Goal: Information Seeking & Learning: Find contact information

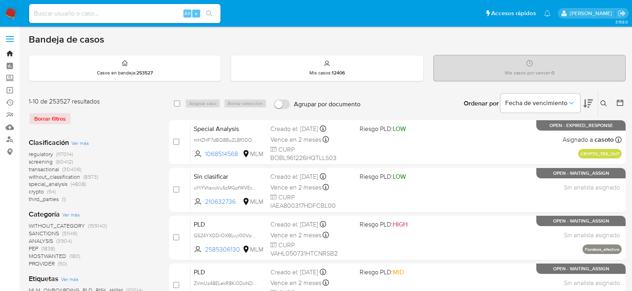
click at [12, 54] on link "Bandeja" at bounding box center [47, 53] width 95 height 12
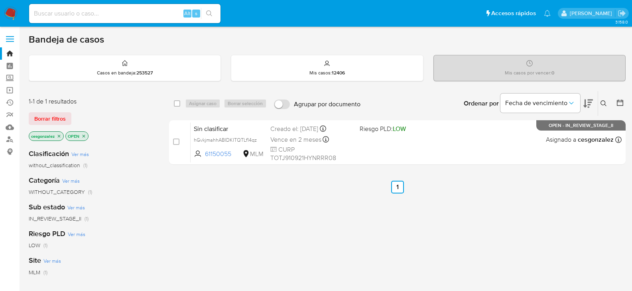
click at [604, 102] on icon at bounding box center [603, 103] width 6 height 6
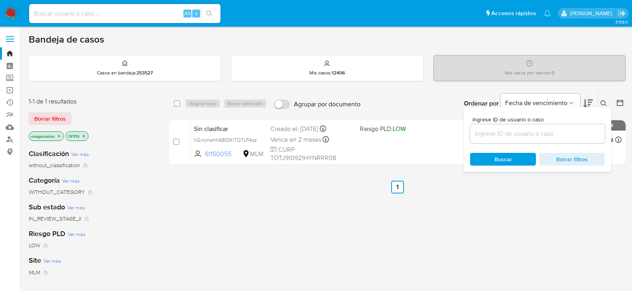
click at [608, 90] on div "Bandeja de casos Casos en bandeja : 253527 Mis casos : 12406 Mis casos por venc…" at bounding box center [327, 242] width 597 height 419
click at [54, 120] on span "Borrar filtros" at bounding box center [49, 118] width 31 height 11
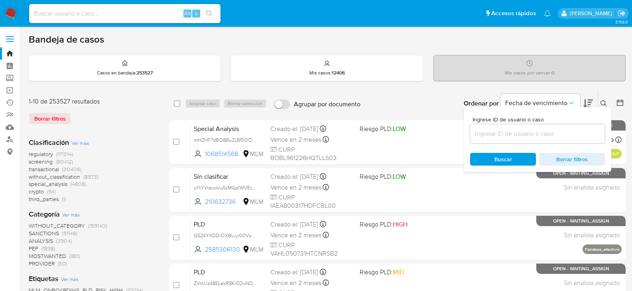
click at [590, 104] on icon at bounding box center [588, 104] width 10 height 10
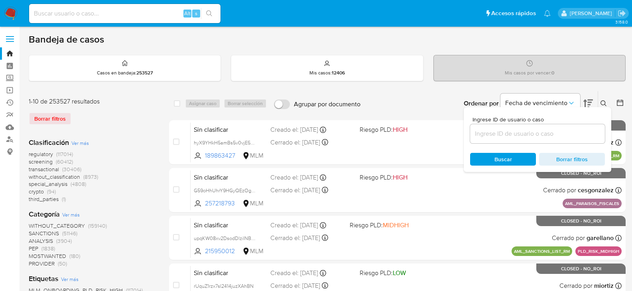
click at [590, 104] on icon at bounding box center [588, 104] width 10 height 10
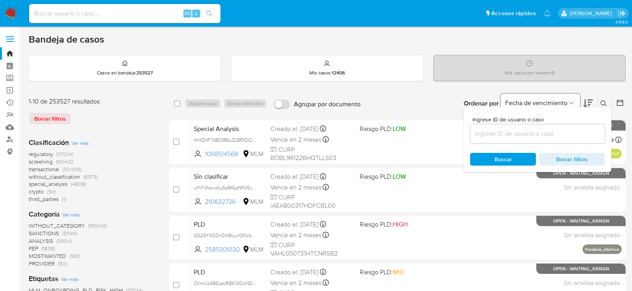
click at [563, 102] on span "Fecha de vencimiento" at bounding box center [536, 103] width 62 height 8
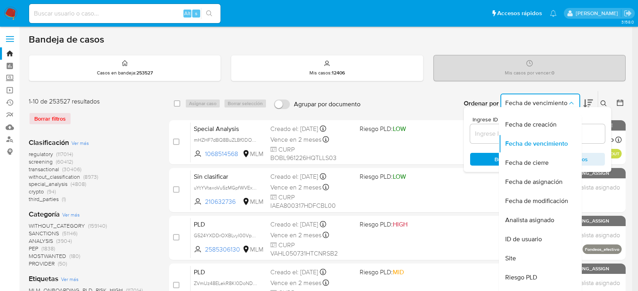
click at [404, 92] on div "Ordenar por Fecha de vencimiento Fecha de creación Fecha de vencimiento Fecha d…" at bounding box center [494, 103] width 261 height 25
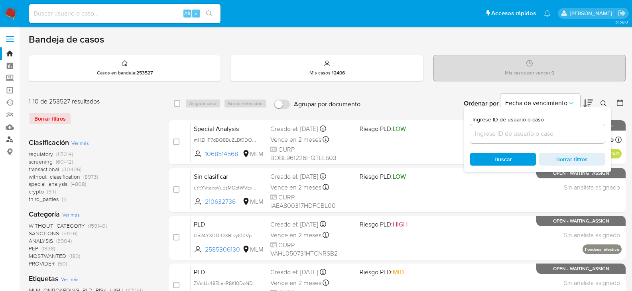
click at [10, 141] on link "Buscador de personas" at bounding box center [47, 140] width 95 height 12
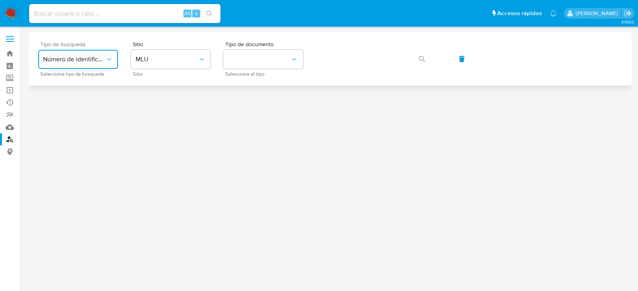
click at [113, 57] on icon "typeSearch" at bounding box center [109, 59] width 8 height 8
click at [163, 69] on div "Sitio MLU Sitio" at bounding box center [171, 58] width 80 height 35
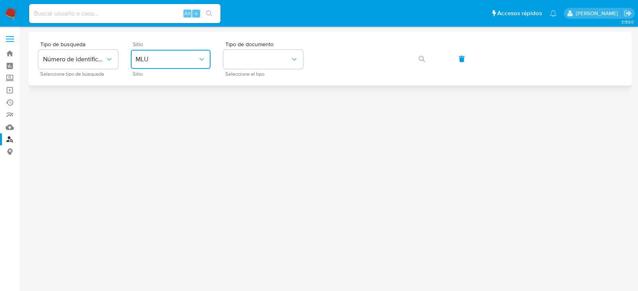
click at [163, 65] on button "MLU" at bounding box center [171, 59] width 80 height 19
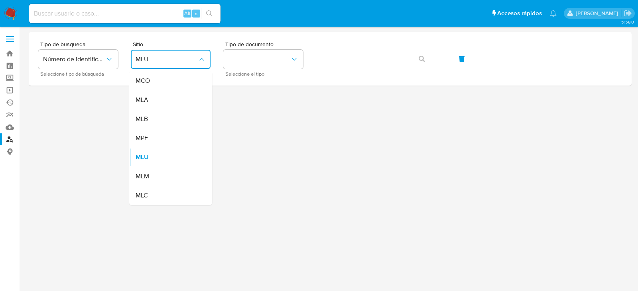
drag, startPoint x: 154, startPoint y: 182, endPoint x: 158, endPoint y: 180, distance: 4.6
click at [155, 182] on div "MLM" at bounding box center [168, 176] width 65 height 19
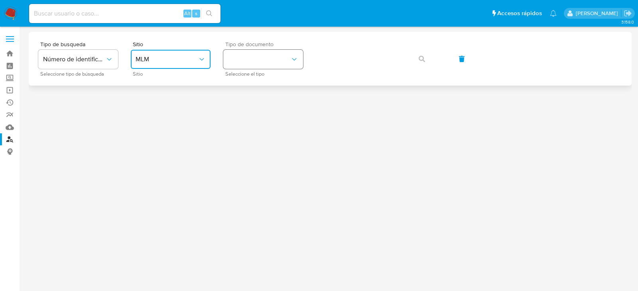
click at [289, 58] on button "identificationType" at bounding box center [263, 59] width 80 height 19
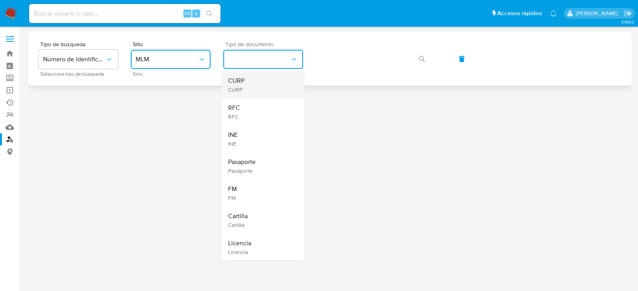
click at [255, 80] on div "CURP CURP" at bounding box center [260, 84] width 65 height 27
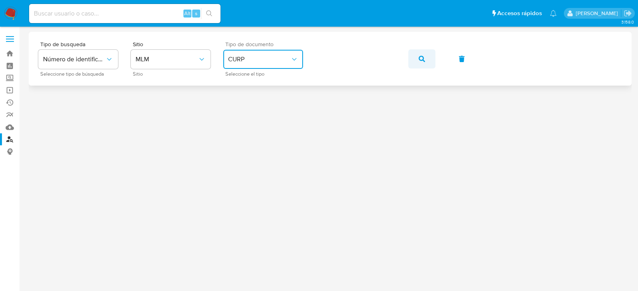
click at [419, 61] on icon "button" at bounding box center [422, 59] width 6 height 6
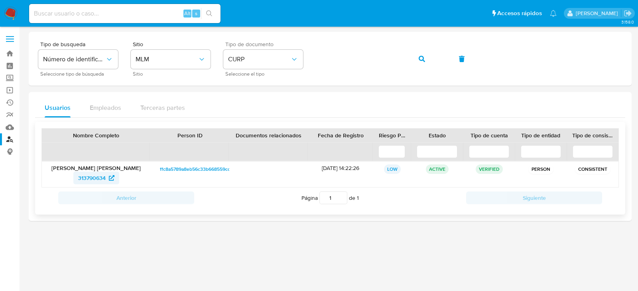
click at [95, 176] on span "313790634" at bounding box center [92, 178] width 28 height 13
click at [419, 58] on icon "button" at bounding box center [422, 59] width 6 height 6
click at [94, 179] on span "750677385" at bounding box center [92, 178] width 28 height 13
click at [424, 61] on icon "button" at bounding box center [422, 59] width 6 height 6
click at [101, 177] on span "1476851741" at bounding box center [92, 178] width 28 height 13
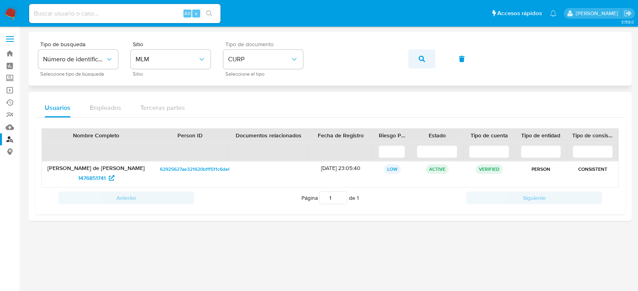
click at [417, 57] on button "button" at bounding box center [421, 58] width 27 height 19
click at [95, 178] on span "1012710190" at bounding box center [92, 178] width 28 height 13
click at [427, 60] on button "button" at bounding box center [421, 58] width 27 height 19
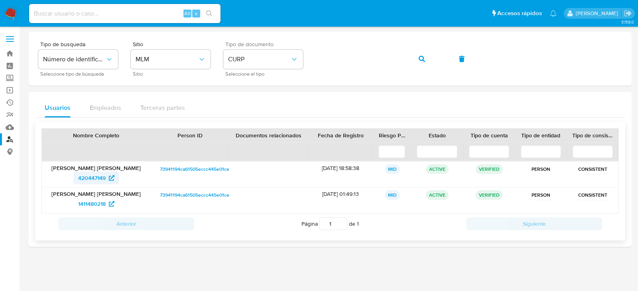
click at [97, 180] on span "420447149" at bounding box center [92, 178] width 28 height 13
click at [420, 62] on span "button" at bounding box center [422, 59] width 6 height 18
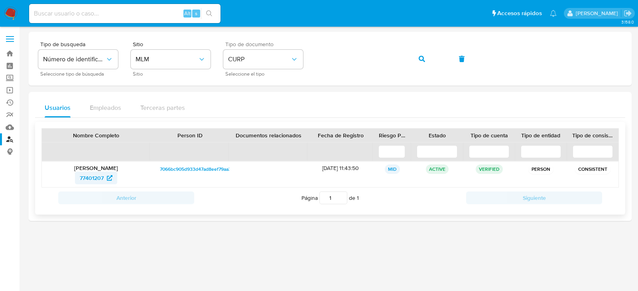
click at [95, 177] on span "77401207" at bounding box center [92, 178] width 24 height 13
click at [420, 61] on icon "button" at bounding box center [422, 59] width 6 height 6
click at [84, 180] on span "1188432349" at bounding box center [91, 178] width 29 height 13
click at [423, 56] on icon "button" at bounding box center [422, 59] width 6 height 6
click at [92, 177] on span "2132155809" at bounding box center [92, 178] width 30 height 13
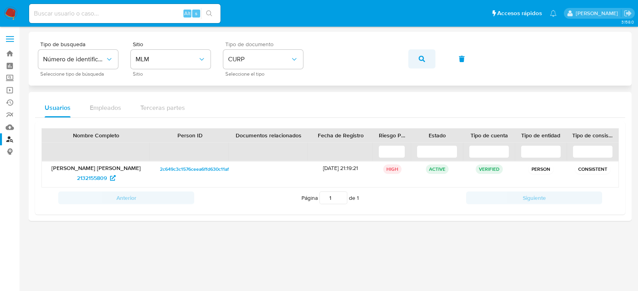
click at [425, 58] on button "button" at bounding box center [421, 58] width 27 height 19
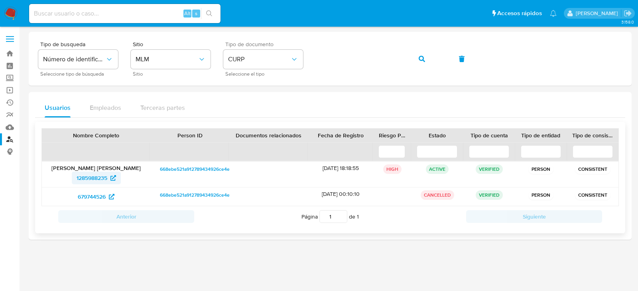
click at [100, 180] on span "1285988235" at bounding box center [92, 178] width 31 height 13
click at [421, 62] on span "button" at bounding box center [422, 59] width 6 height 18
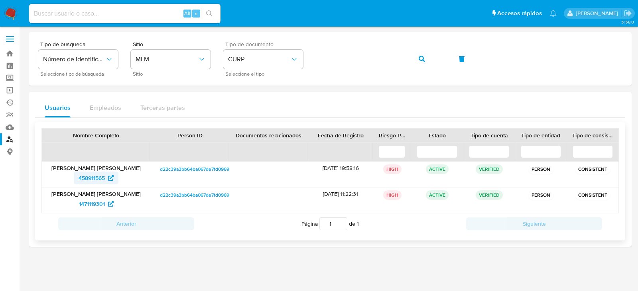
click at [91, 177] on span "458911565" at bounding box center [92, 178] width 26 height 13
click at [415, 61] on button "button" at bounding box center [421, 58] width 27 height 19
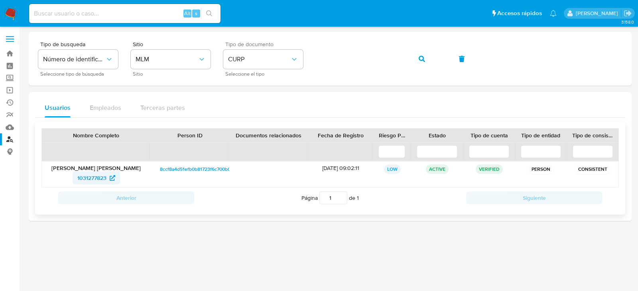
click at [103, 180] on span "1031277823" at bounding box center [91, 178] width 29 height 13
click at [418, 57] on button "button" at bounding box center [421, 58] width 27 height 19
click at [95, 180] on span "272619972" at bounding box center [92, 178] width 27 height 13
click at [419, 57] on icon "button" at bounding box center [422, 59] width 6 height 6
click at [89, 176] on span "768340716" at bounding box center [91, 178] width 27 height 13
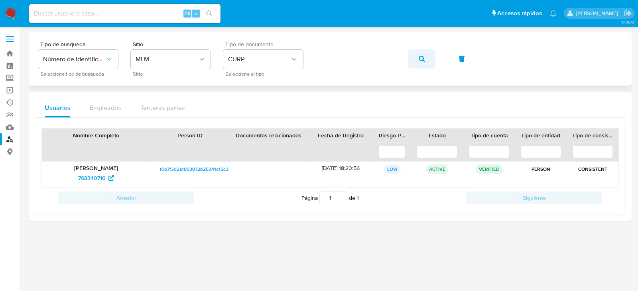
click at [419, 56] on icon "button" at bounding box center [422, 59] width 6 height 6
click at [87, 178] on span "430971588" at bounding box center [92, 178] width 28 height 13
click at [428, 58] on button "button" at bounding box center [421, 58] width 27 height 19
click at [91, 177] on span "840648333" at bounding box center [91, 178] width 29 height 13
click at [423, 62] on icon "button" at bounding box center [422, 59] width 6 height 6
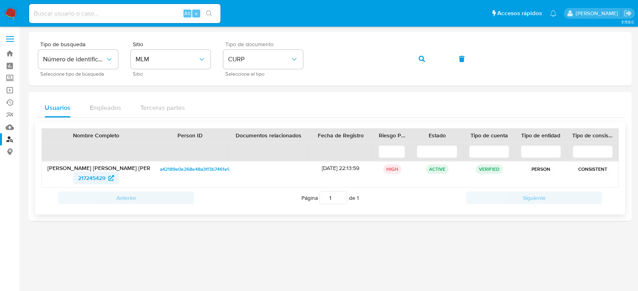
click at [98, 179] on span "217245429" at bounding box center [91, 178] width 27 height 13
click at [422, 60] on icon "button" at bounding box center [422, 59] width 6 height 6
click at [90, 177] on span "451895517" at bounding box center [92, 178] width 26 height 13
click at [417, 60] on button "button" at bounding box center [421, 58] width 27 height 19
click at [93, 176] on span "456781463" at bounding box center [91, 178] width 27 height 13
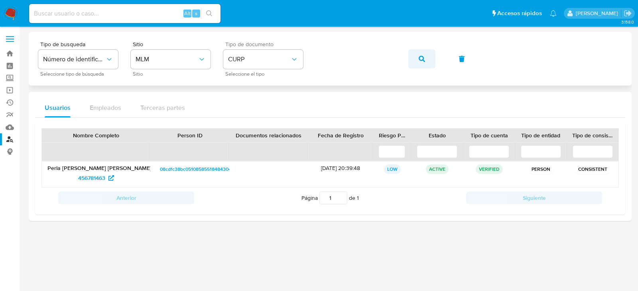
click at [422, 59] on icon "button" at bounding box center [422, 59] width 6 height 6
click at [93, 179] on span "165776915" at bounding box center [92, 178] width 26 height 13
click at [100, 178] on span "165776915" at bounding box center [92, 178] width 26 height 13
click at [419, 58] on icon "button" at bounding box center [422, 59] width 6 height 6
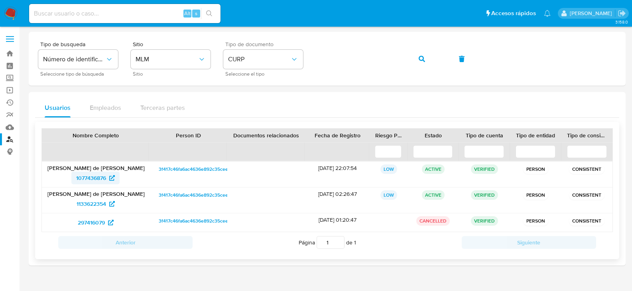
click at [94, 177] on span "1077436876" at bounding box center [91, 178] width 30 height 13
click at [426, 60] on button "button" at bounding box center [421, 58] width 27 height 19
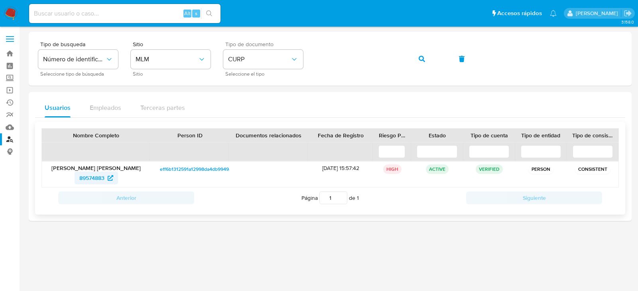
click at [99, 180] on span "89574883" at bounding box center [91, 178] width 25 height 13
click at [424, 61] on icon "button" at bounding box center [422, 59] width 6 height 6
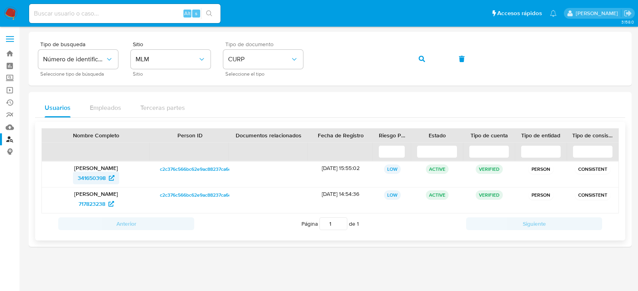
click at [96, 178] on span "341650398" at bounding box center [92, 178] width 28 height 13
click at [424, 61] on icon "button" at bounding box center [422, 59] width 6 height 6
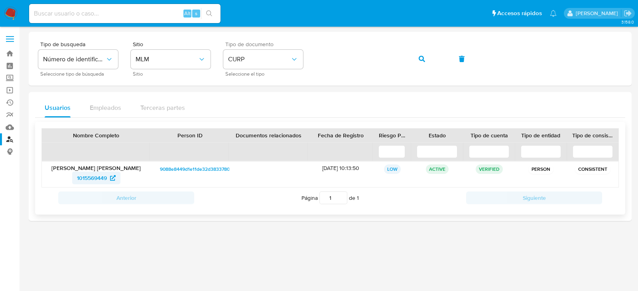
click at [94, 181] on span "1015569449" at bounding box center [92, 178] width 30 height 13
click at [416, 63] on button "button" at bounding box center [421, 58] width 27 height 19
click at [91, 181] on span "200642663" at bounding box center [91, 178] width 29 height 13
click at [415, 57] on button "button" at bounding box center [421, 58] width 27 height 19
click at [89, 179] on span "232344167" at bounding box center [91, 178] width 27 height 13
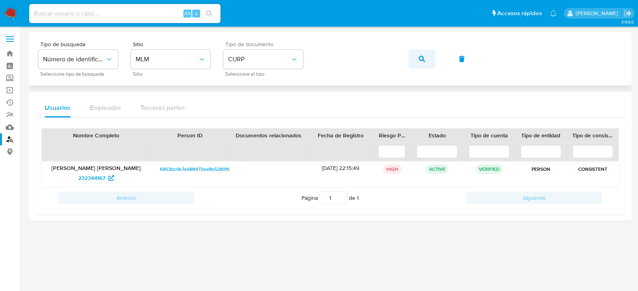
click at [415, 58] on button "button" at bounding box center [421, 58] width 27 height 19
click at [98, 179] on span "1304112512" at bounding box center [92, 178] width 28 height 13
click at [423, 62] on icon "button" at bounding box center [422, 59] width 6 height 6
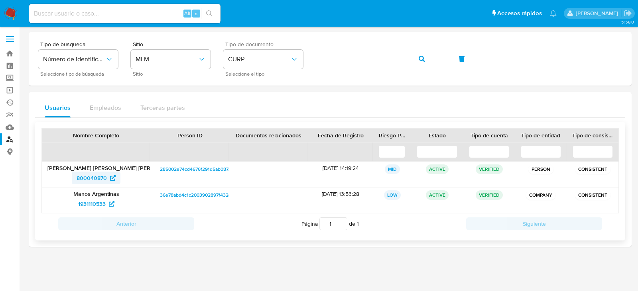
click at [87, 177] on span "800040870" at bounding box center [92, 178] width 30 height 13
click at [417, 55] on button "button" at bounding box center [421, 58] width 27 height 19
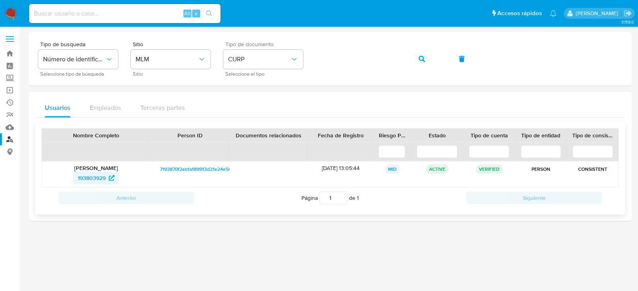
click at [94, 179] on span "193803929" at bounding box center [92, 178] width 28 height 13
click at [426, 59] on button "button" at bounding box center [421, 58] width 27 height 19
click at [94, 177] on span "1307297118" at bounding box center [92, 178] width 28 height 13
click at [421, 60] on icon "button" at bounding box center [422, 59] width 6 height 6
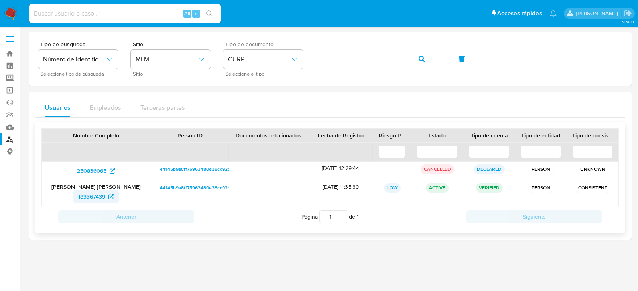
click at [90, 195] on span "183367439" at bounding box center [91, 197] width 27 height 13
click at [426, 59] on button "button" at bounding box center [421, 58] width 27 height 19
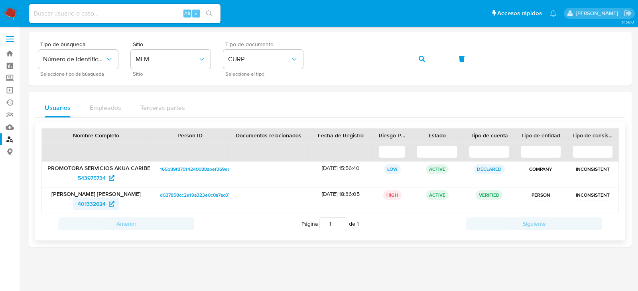
click at [81, 205] on span "401332624" at bounding box center [92, 204] width 28 height 13
click at [420, 60] on icon "button" at bounding box center [422, 59] width 6 height 6
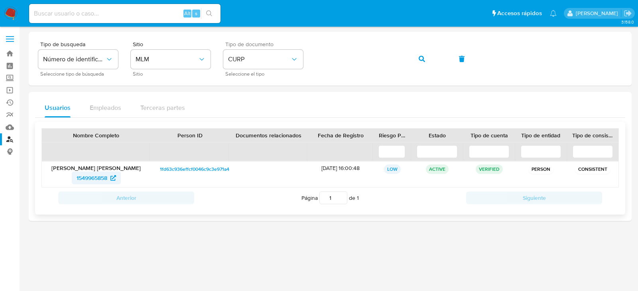
click at [105, 177] on span "1549965858" at bounding box center [92, 178] width 31 height 13
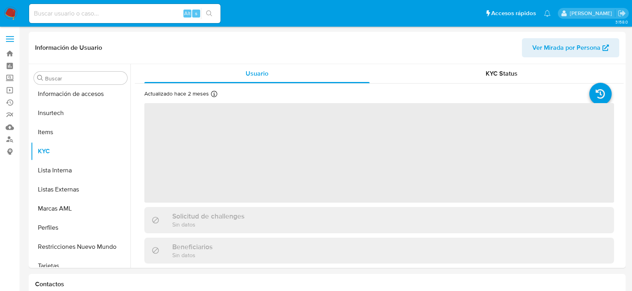
scroll to position [337, 0]
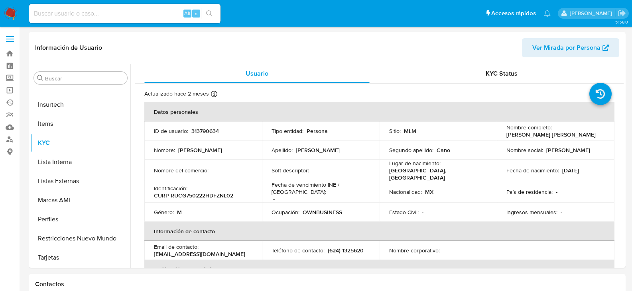
select select "10"
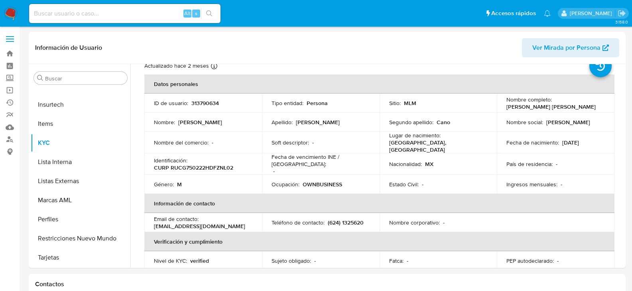
scroll to position [40, 0]
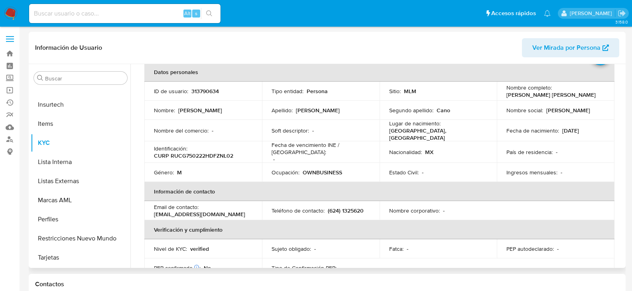
click at [356, 207] on p "(624) 1325620" at bounding box center [346, 210] width 36 height 7
copy p "1325620"
click at [97, 9] on input at bounding box center [124, 13] width 191 height 10
paste input "RIBR971105MSLVRS05"
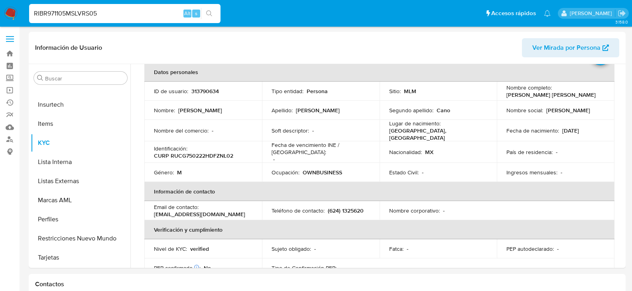
type input "RIBR971105MSLVRS05"
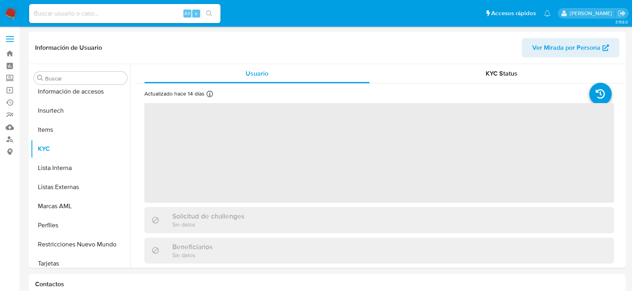
scroll to position [337, 0]
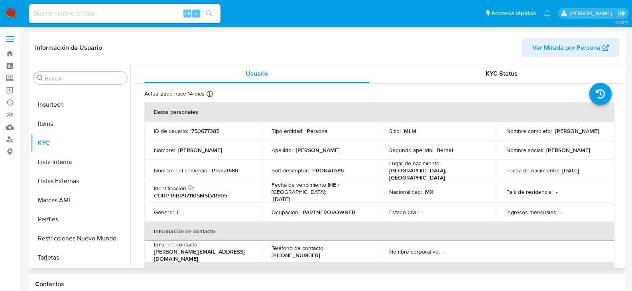
select select "10"
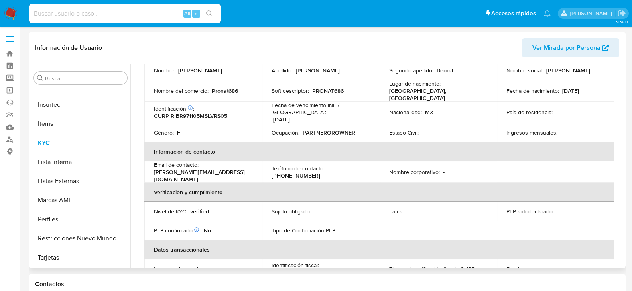
click at [320, 172] on p "(686) 2802995" at bounding box center [295, 175] width 49 height 7
copy p "2802995"
click at [102, 14] on input at bounding box center [124, 13] width 191 height 10
paste input "PEBB800828MSLRLR08"
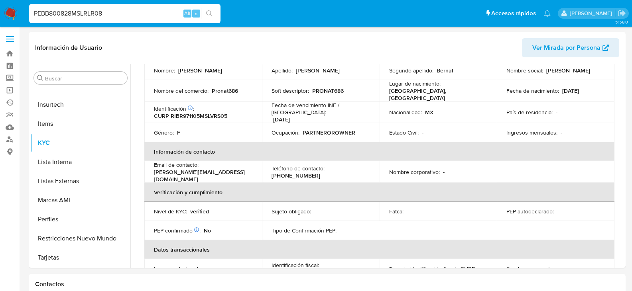
type input "PEBB800828MSLRLR08"
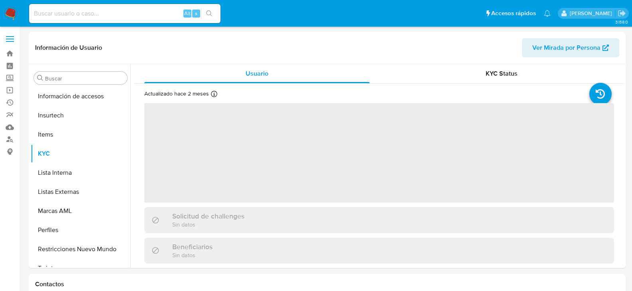
scroll to position [337, 0]
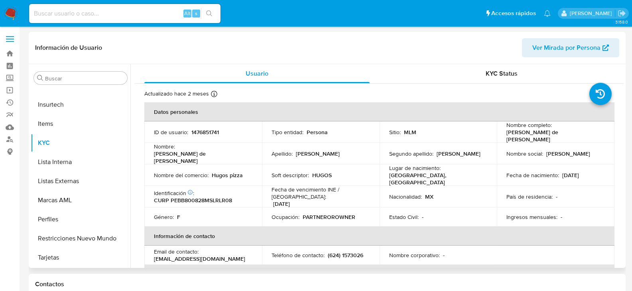
select select "10"
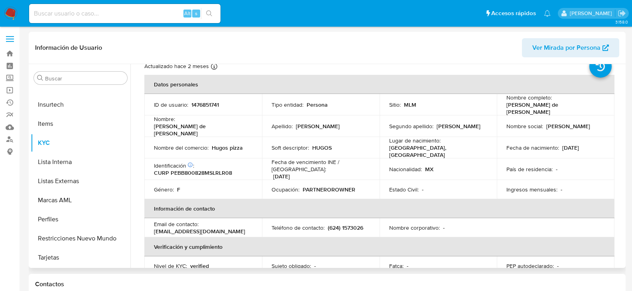
scroll to position [40, 0]
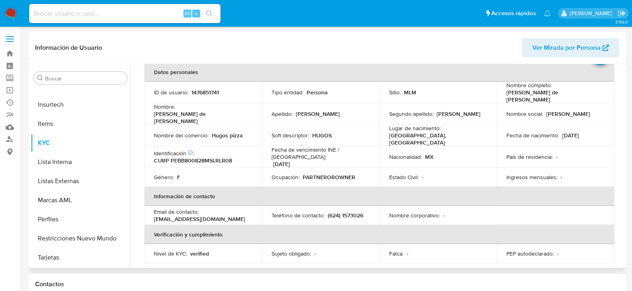
click at [358, 212] on p "(624) 1573026" at bounding box center [345, 215] width 35 height 7
copy p "1573026"
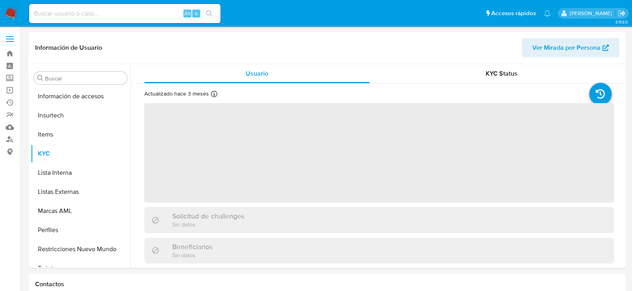
scroll to position [337, 0]
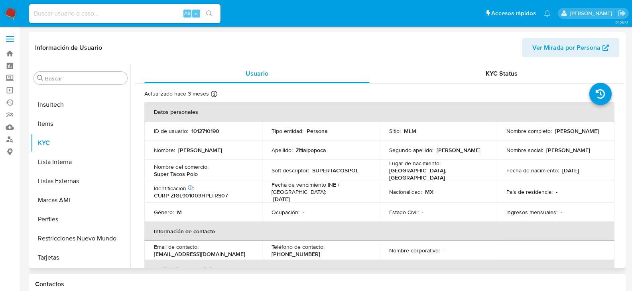
select select "10"
click at [320, 251] on p "(222) 3456119" at bounding box center [295, 254] width 49 height 7
copy p "3456119"
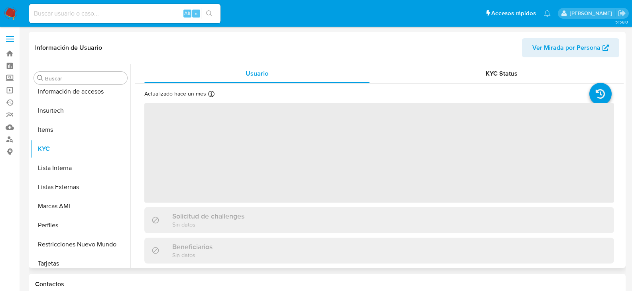
scroll to position [337, 0]
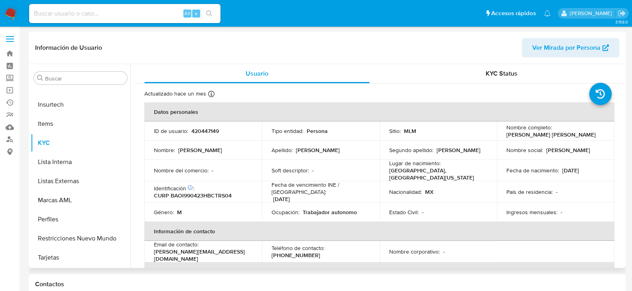
select select "10"
click at [320, 252] on p "(664) 4595727" at bounding box center [295, 255] width 49 height 7
copy p "4595727"
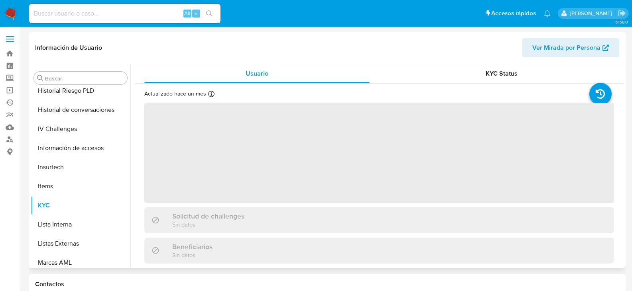
scroll to position [337, 0]
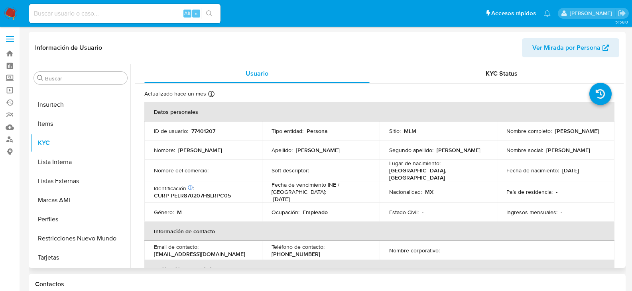
select select "10"
click at [320, 251] on p "[PHONE_NUMBER]" at bounding box center [295, 254] width 49 height 7
click at [320, 251] on p "(667) 3044288" at bounding box center [295, 254] width 49 height 7
copy p "3044288"
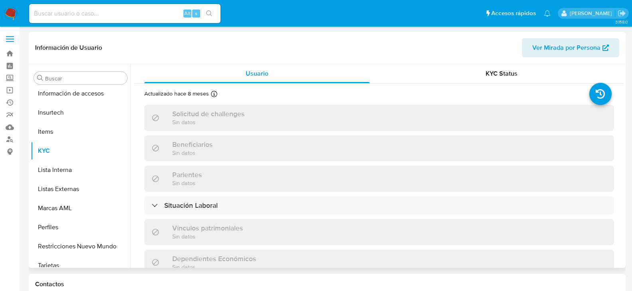
scroll to position [337, 0]
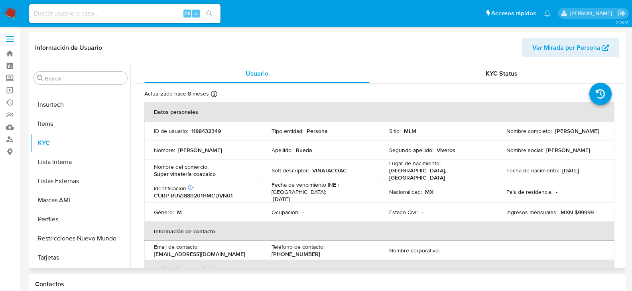
select select "10"
click at [320, 251] on p "[PHONE_NUMBER]" at bounding box center [295, 254] width 49 height 7
copy p "34700509"
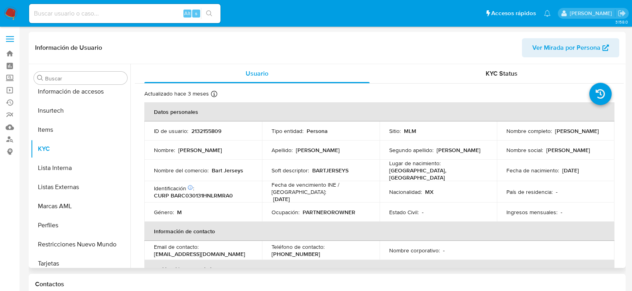
scroll to position [337, 0]
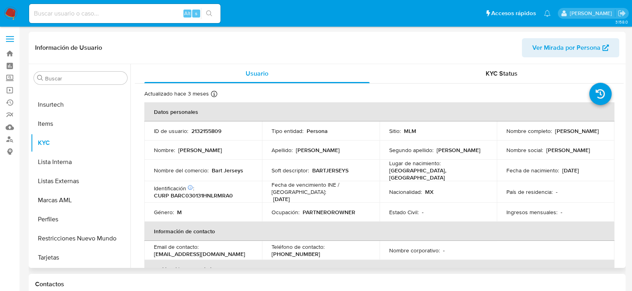
select select "10"
click at [320, 251] on p "(81) 35607326" at bounding box center [295, 254] width 49 height 7
copy p "35607326"
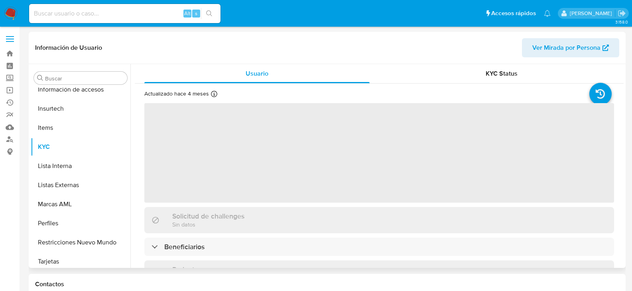
scroll to position [337, 0]
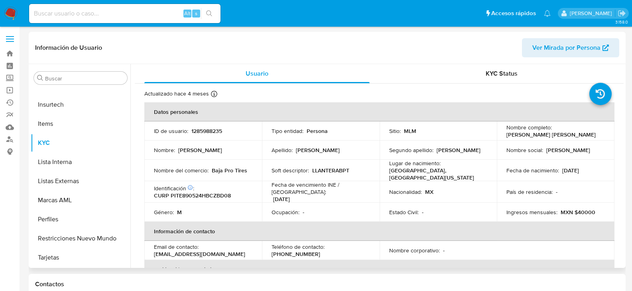
select select "10"
click at [320, 251] on p "(664) 3710792" at bounding box center [295, 254] width 49 height 7
copy p "3710792"
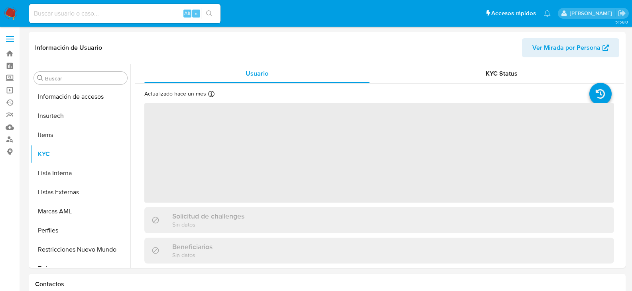
scroll to position [337, 0]
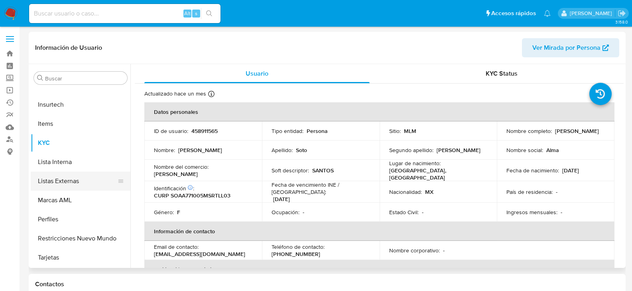
select select "10"
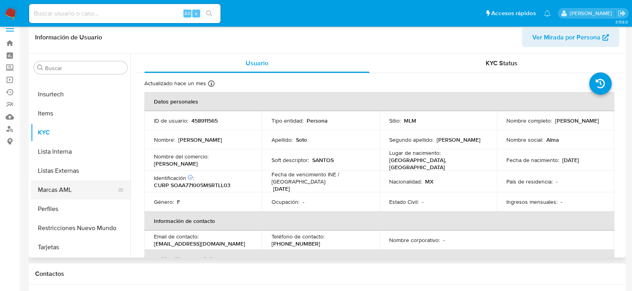
scroll to position [40, 0]
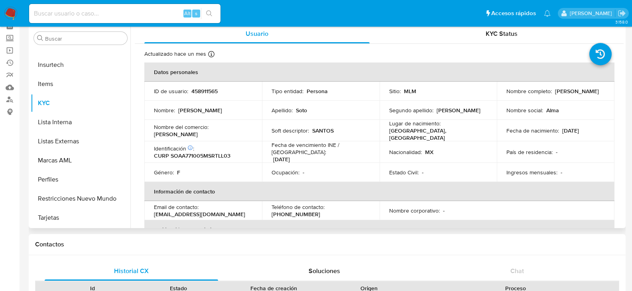
click at [320, 211] on p "(662) 2569563" at bounding box center [295, 214] width 49 height 7
copy p "2569563"
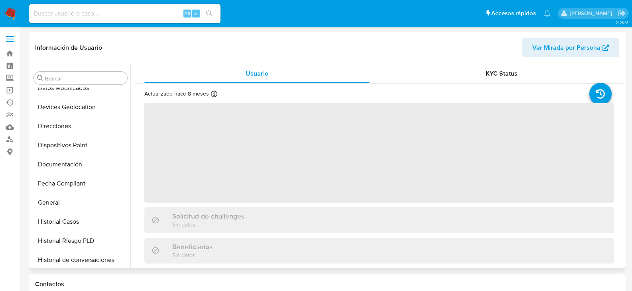
scroll to position [337, 0]
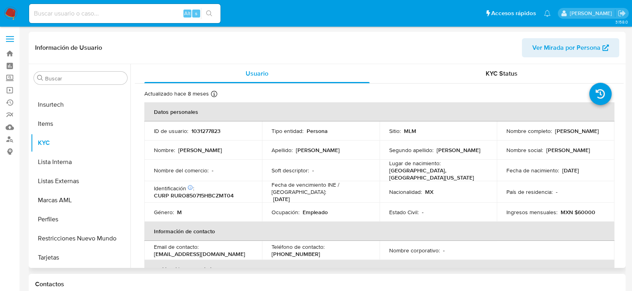
select select "10"
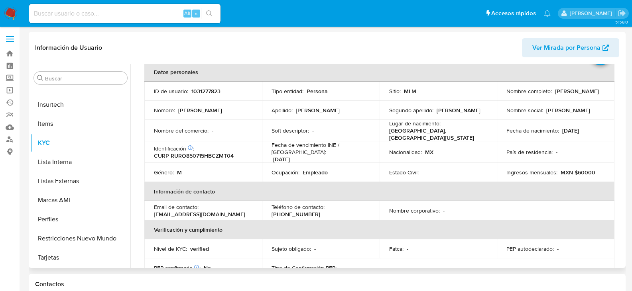
click at [320, 211] on p "[PHONE_NUMBER]" at bounding box center [295, 214] width 49 height 7
copy p "2137755"
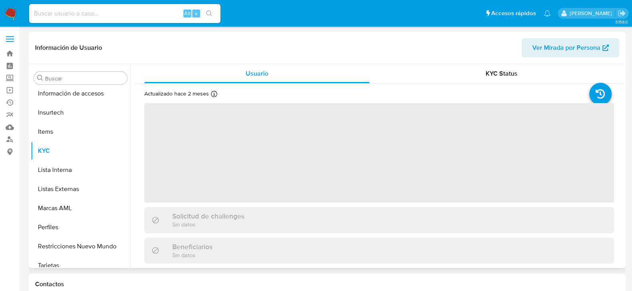
scroll to position [337, 0]
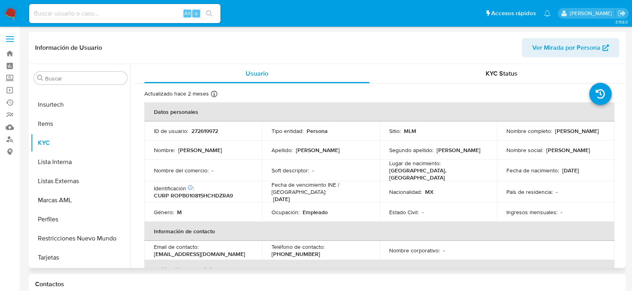
select select "10"
click at [320, 251] on p "(614) 3198671" at bounding box center [295, 254] width 49 height 7
copy p "3198671"
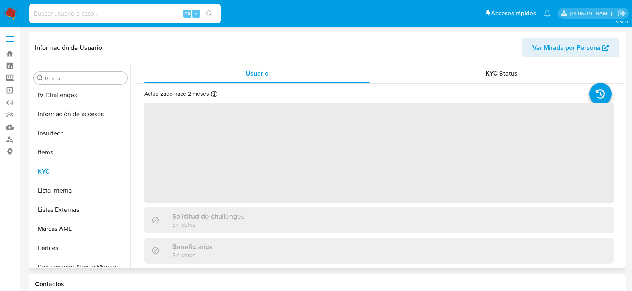
scroll to position [337, 0]
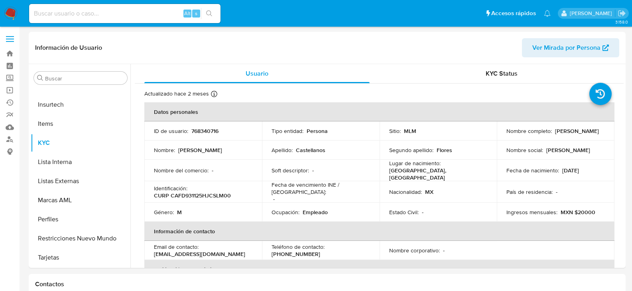
select select "10"
click at [320, 251] on p "[PHONE_NUMBER]" at bounding box center [295, 254] width 49 height 7
copy p "10381115"
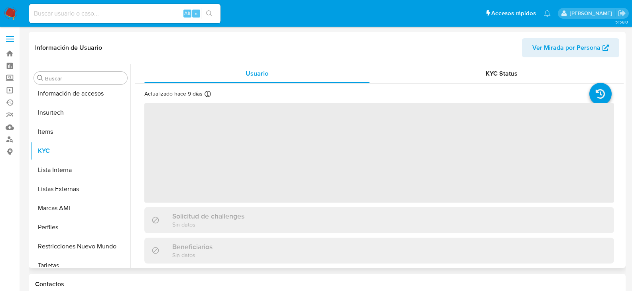
scroll to position [337, 0]
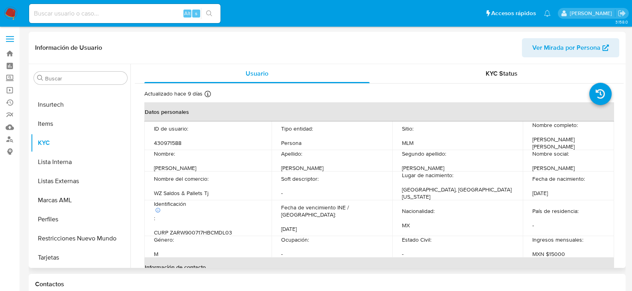
select select "10"
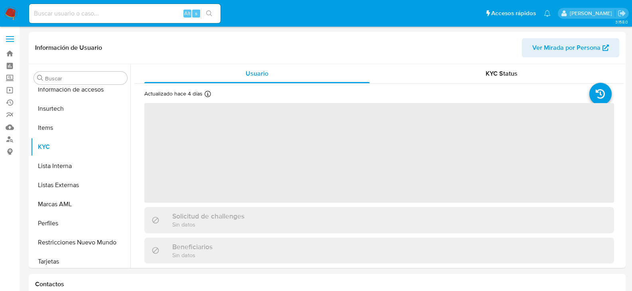
scroll to position [337, 0]
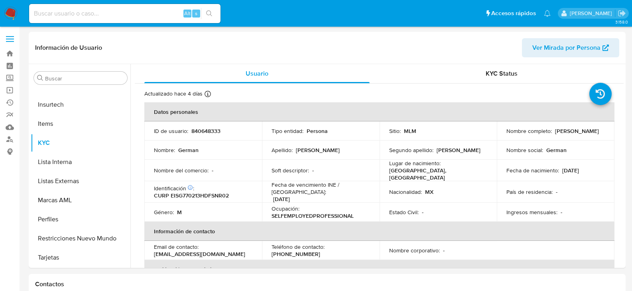
select select "10"
click at [320, 251] on p "(55) 44489550" at bounding box center [295, 254] width 49 height 7
copy p "44489550"
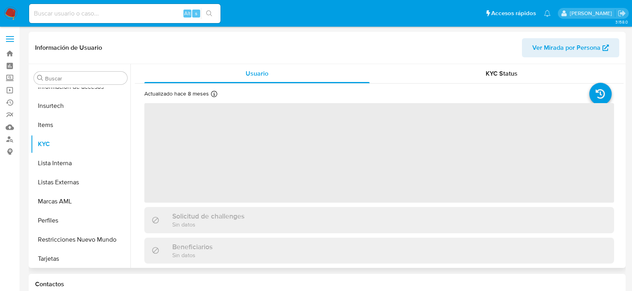
scroll to position [337, 0]
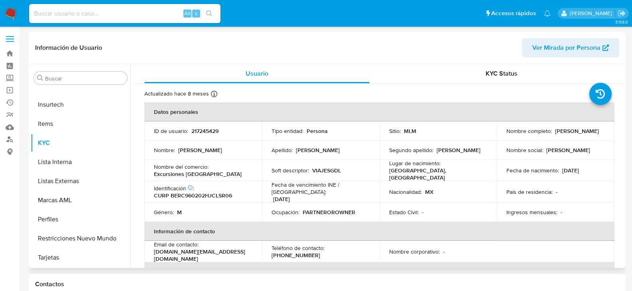
select select "10"
click at [320, 252] on p "[PHONE_NUMBER]" at bounding box center [295, 255] width 49 height 7
copy p "10207450"
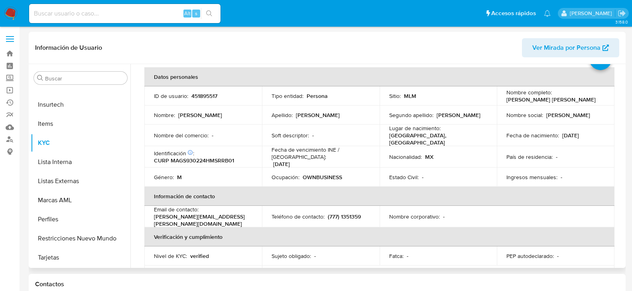
scroll to position [40, 0]
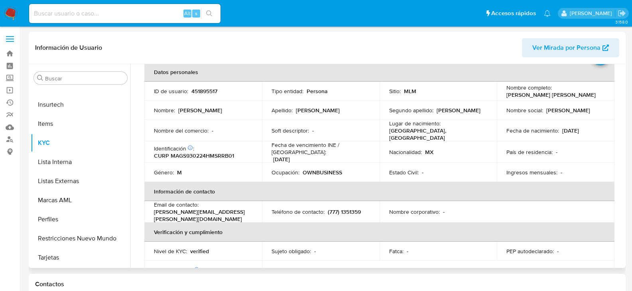
select select "10"
click at [354, 208] on p "(777) 1351359" at bounding box center [344, 211] width 33 height 7
copy p "1351359"
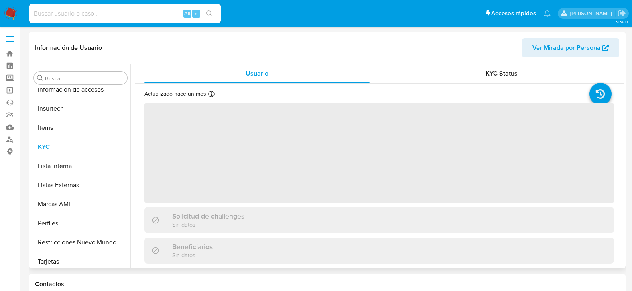
scroll to position [337, 0]
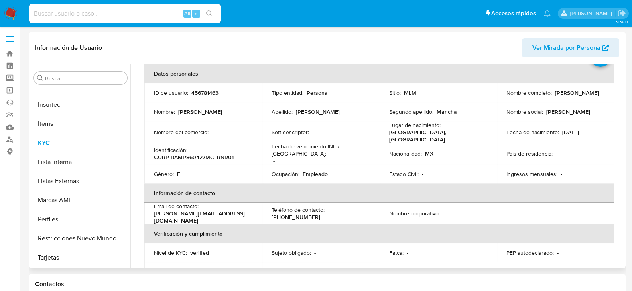
select select "10"
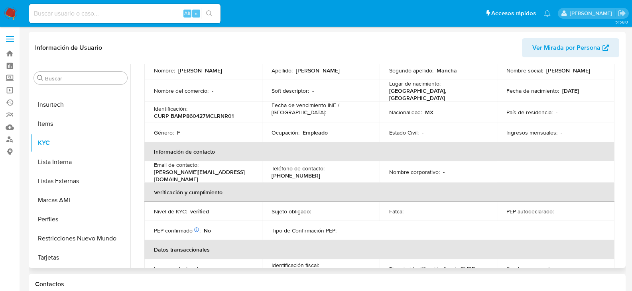
click at [320, 172] on p "[PHONE_NUMBER]" at bounding box center [295, 175] width 49 height 7
copy p "2799770"
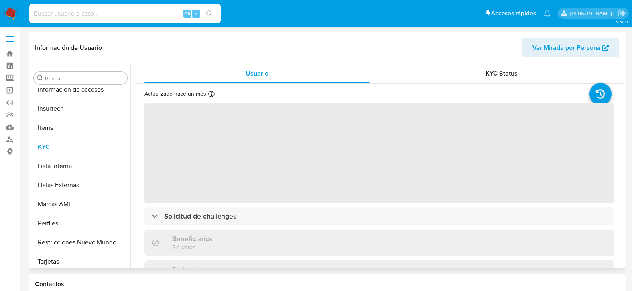
scroll to position [337, 0]
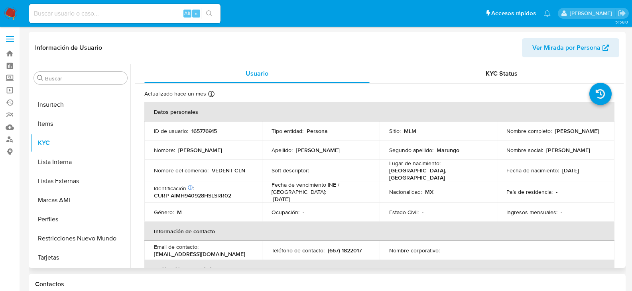
select select "10"
click at [352, 249] on p "(667) 1822017" at bounding box center [345, 250] width 34 height 7
copy p "1822017"
click at [120, 12] on input at bounding box center [124, 13] width 191 height 10
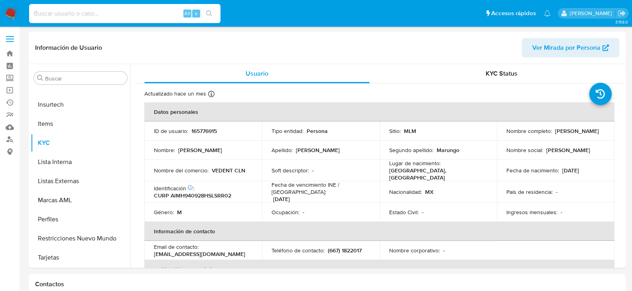
click at [120, 12] on input at bounding box center [124, 13] width 191 height 10
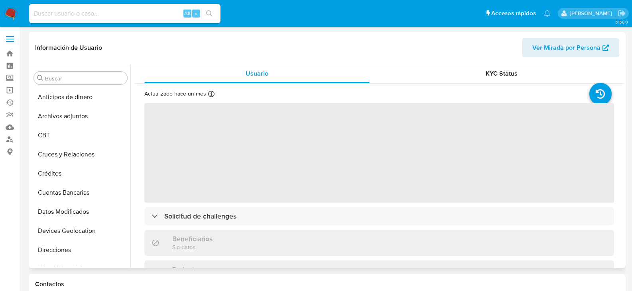
scroll to position [337, 0]
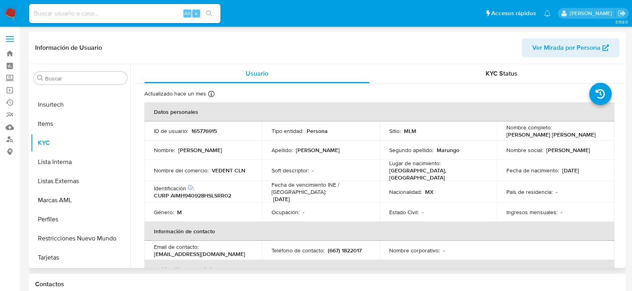
select select "10"
click at [358, 247] on p "(667) 1822017" at bounding box center [345, 250] width 34 height 7
copy p "1822017"
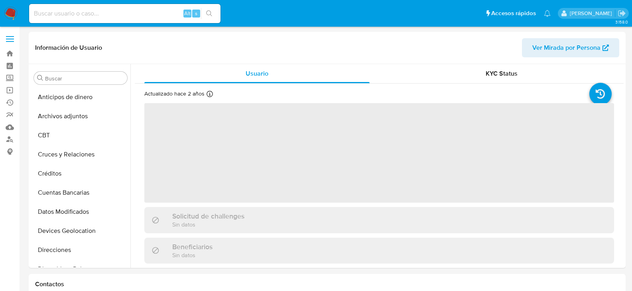
scroll to position [337, 0]
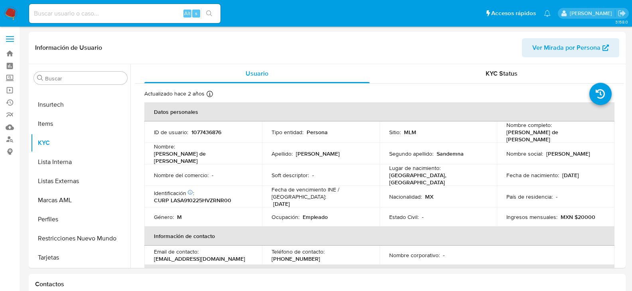
select select "10"
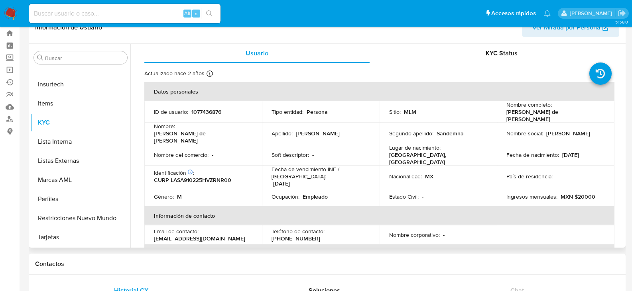
scroll to position [40, 0]
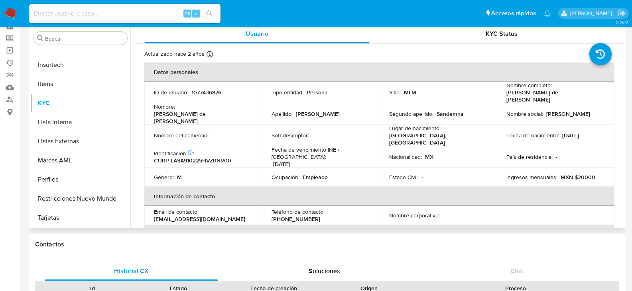
click at [320, 216] on p "(229) 3023439" at bounding box center [295, 219] width 49 height 7
copy p "3023439"
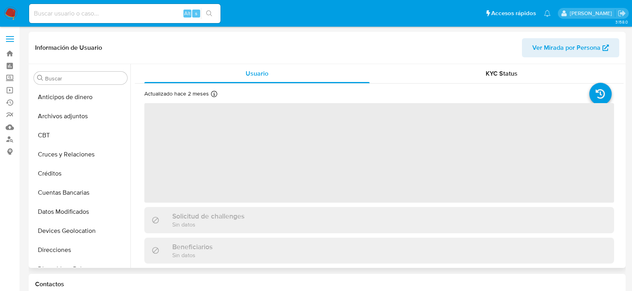
scroll to position [337, 0]
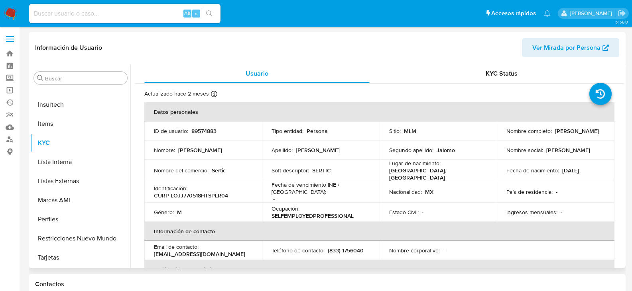
select select "10"
click at [353, 247] on p "(833) 1756040" at bounding box center [346, 250] width 36 height 7
copy p "1756040"
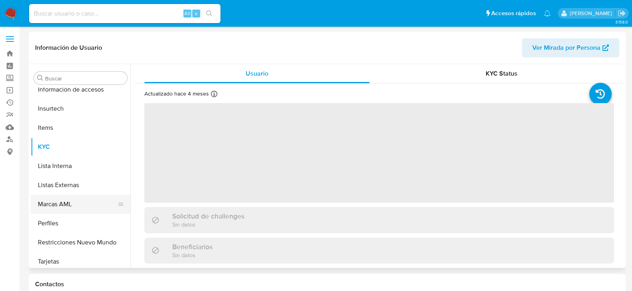
scroll to position [337, 0]
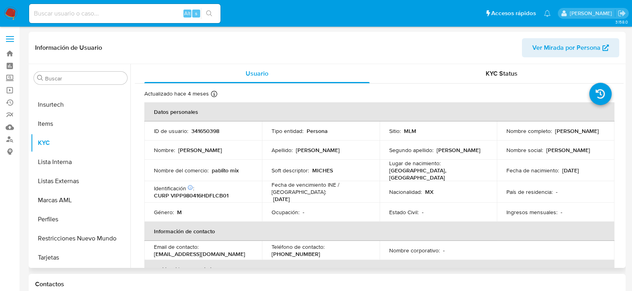
select select "10"
click at [320, 251] on p "[PHONE_NUMBER]" at bounding box center [295, 254] width 49 height 7
copy p "79243384"
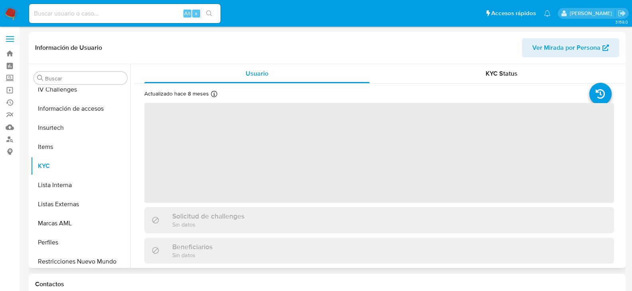
scroll to position [337, 0]
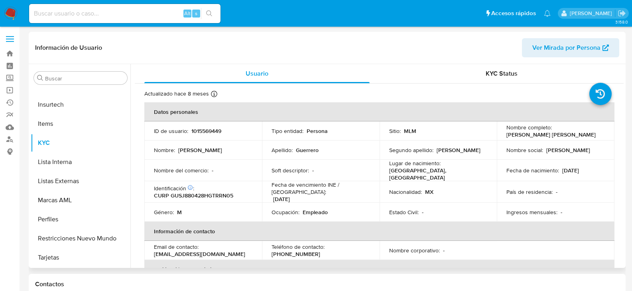
select select "10"
click at [320, 251] on p "[PHONE_NUMBER]" at bounding box center [295, 254] width 49 height 7
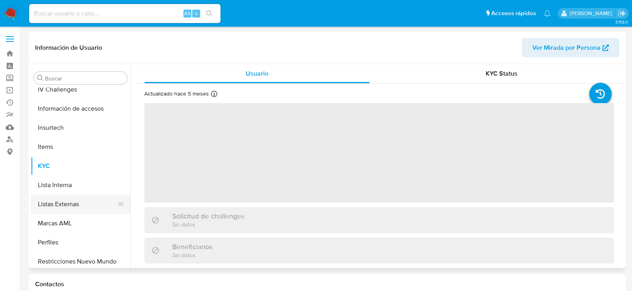
scroll to position [337, 0]
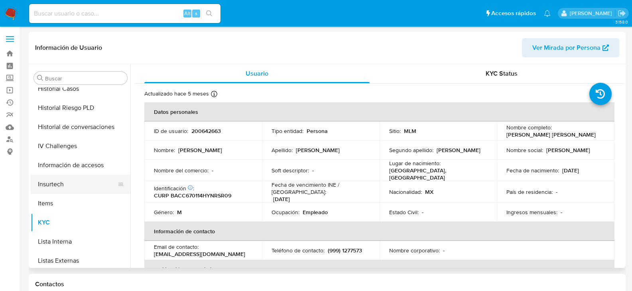
select select "10"
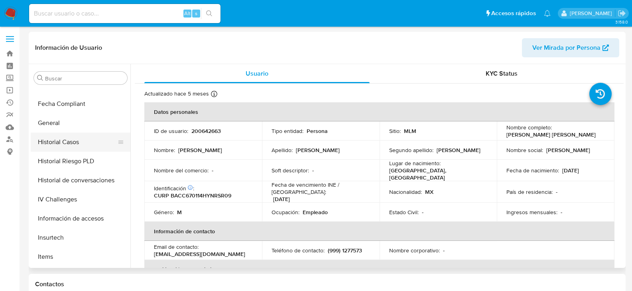
scroll to position [217, 0]
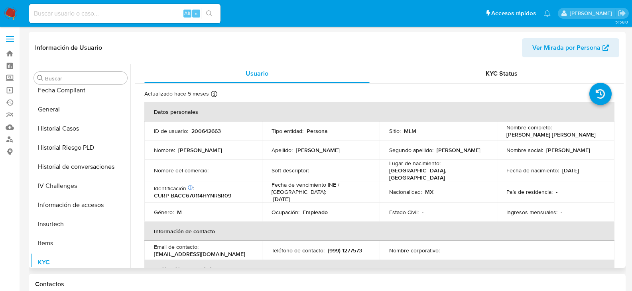
click at [357, 247] on p "(999) 1277573" at bounding box center [345, 250] width 34 height 7
copy p "1277573"
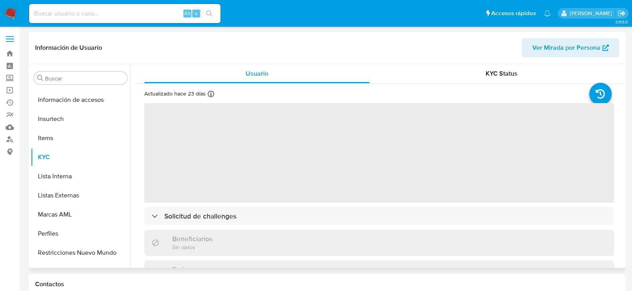
scroll to position [337, 0]
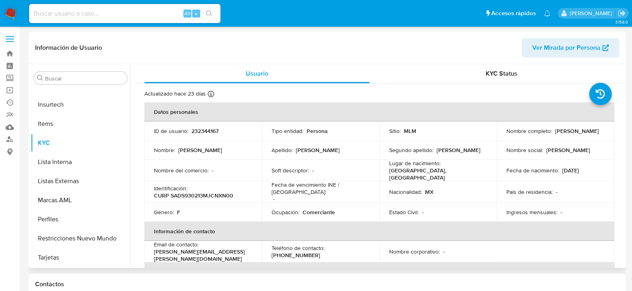
select select "10"
click at [320, 252] on p "[PHONE_NUMBER]" at bounding box center [295, 255] width 49 height 7
copy p "31989400"
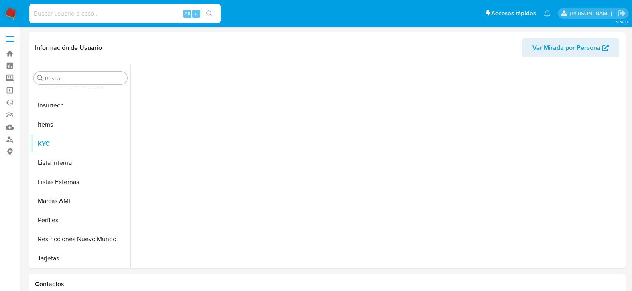
scroll to position [337, 0]
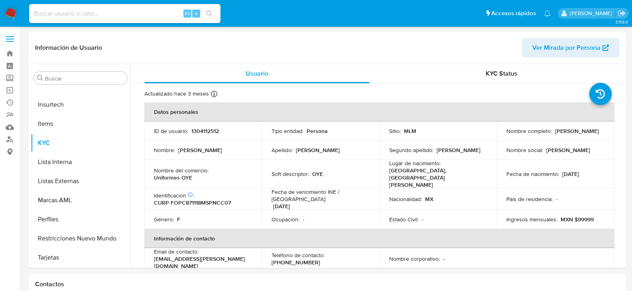
select select "10"
click at [320, 259] on p "[PHONE_NUMBER]" at bounding box center [295, 262] width 49 height 7
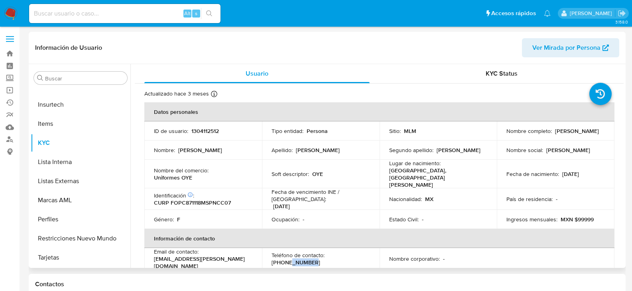
click at [320, 259] on p "[PHONE_NUMBER]" at bounding box center [295, 262] width 49 height 7
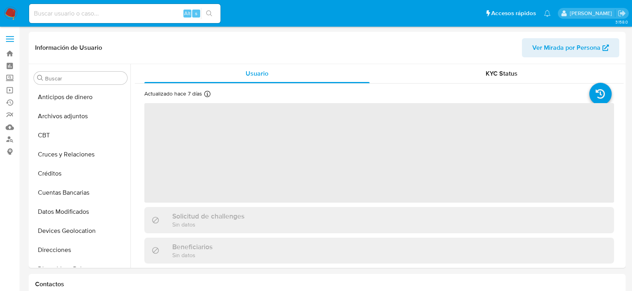
scroll to position [337, 0]
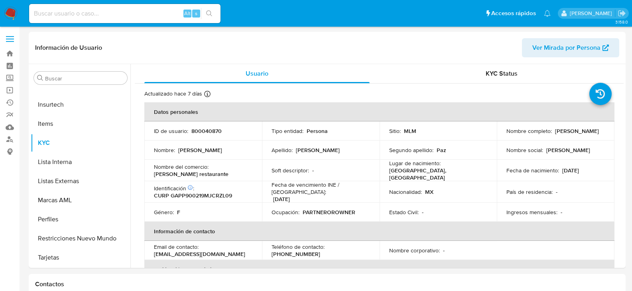
select select "10"
click at [320, 251] on p "(33) 35702745" at bounding box center [295, 254] width 49 height 7
copy p "35702745"
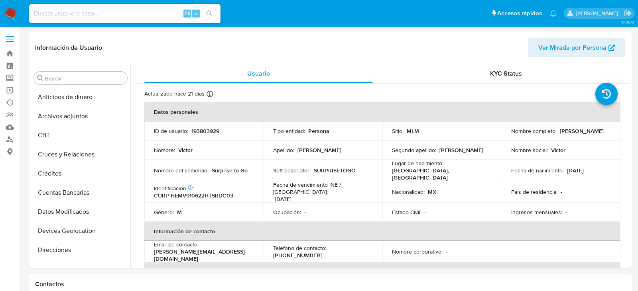
select select "10"
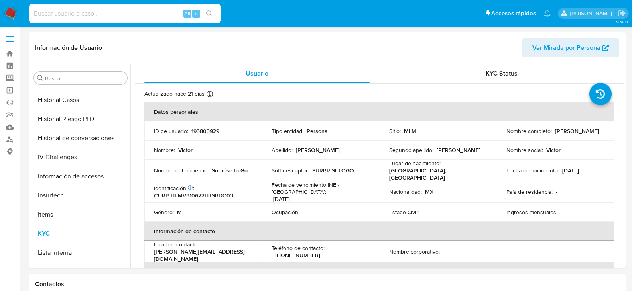
scroll to position [337, 0]
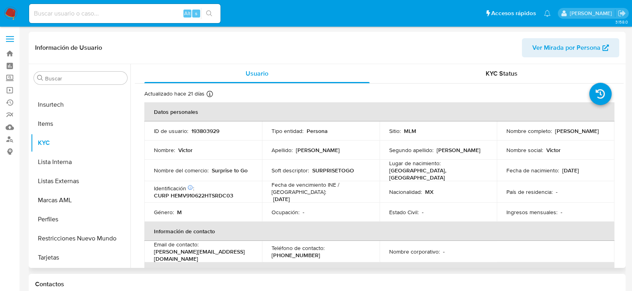
click at [320, 252] on p "[PHONE_NUMBER]" at bounding box center [295, 255] width 49 height 7
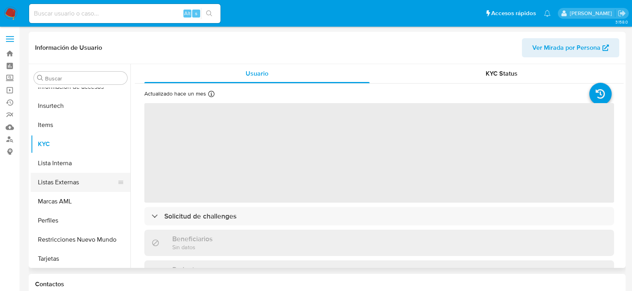
scroll to position [337, 0]
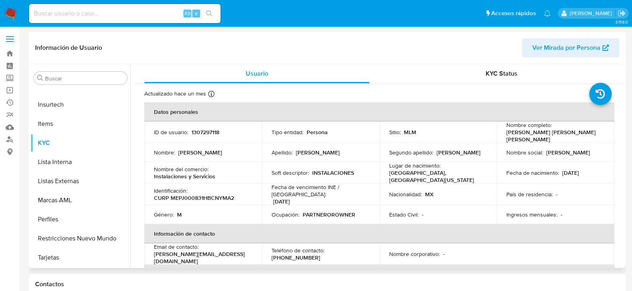
select select "10"
click at [320, 254] on p "(686) 9468243" at bounding box center [295, 257] width 49 height 7
copy p "9468243"
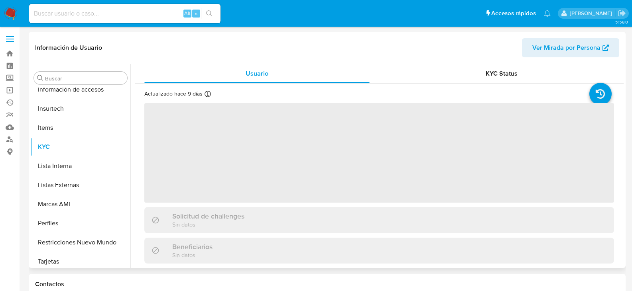
scroll to position [337, 0]
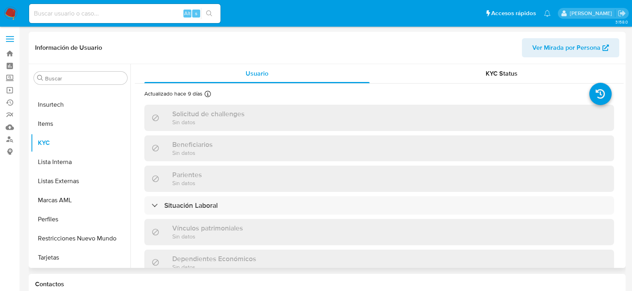
select select "10"
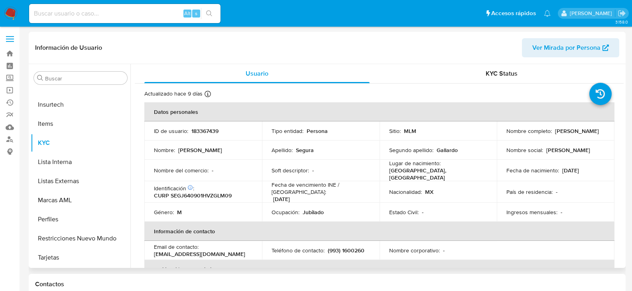
scroll to position [40, 0]
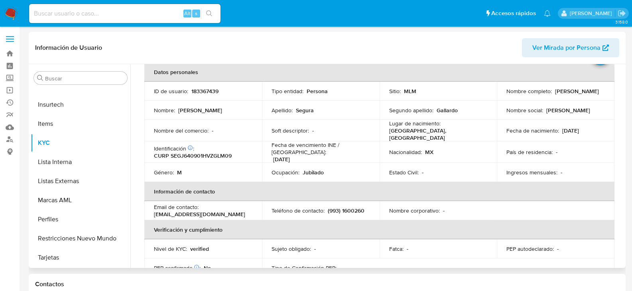
click at [358, 207] on p "(993) 1600260" at bounding box center [346, 210] width 37 height 7
copy p "1600260"
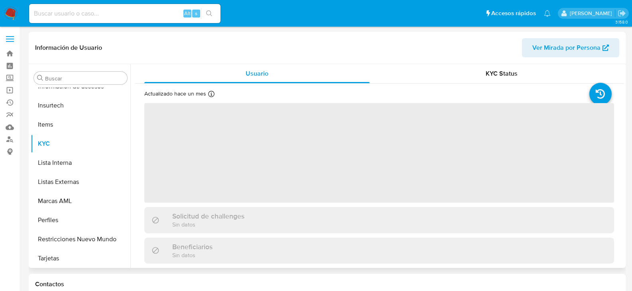
scroll to position [337, 0]
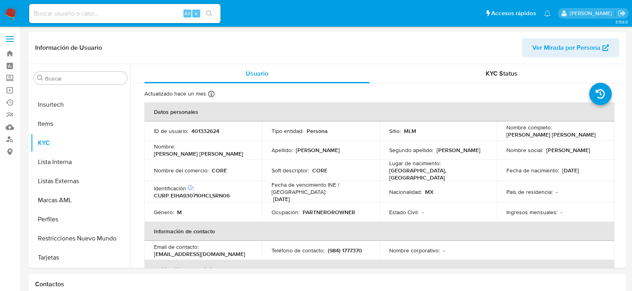
select select "10"
click at [354, 248] on p "(984) 1777370" at bounding box center [345, 250] width 34 height 7
copy p "1777370"
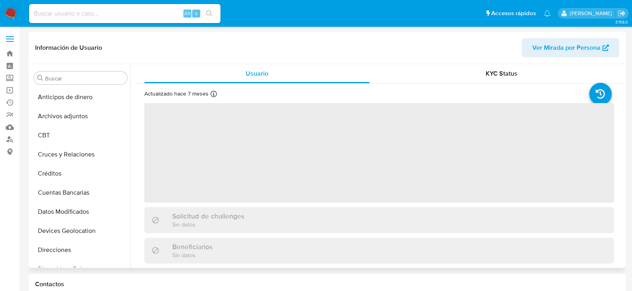
scroll to position [337, 0]
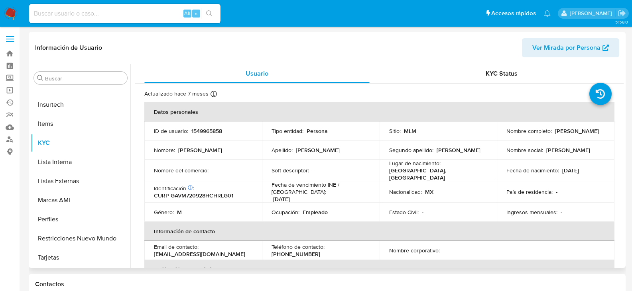
select select "10"
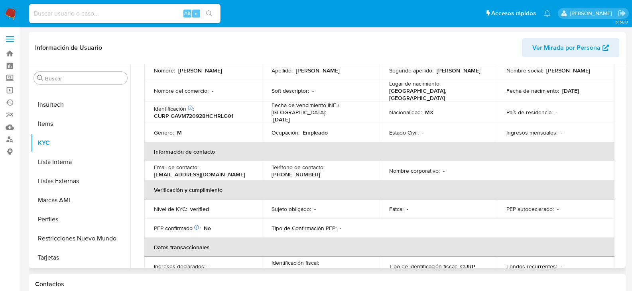
click at [320, 171] on p "[PHONE_NUMBER]" at bounding box center [295, 174] width 49 height 7
copy p "3355328"
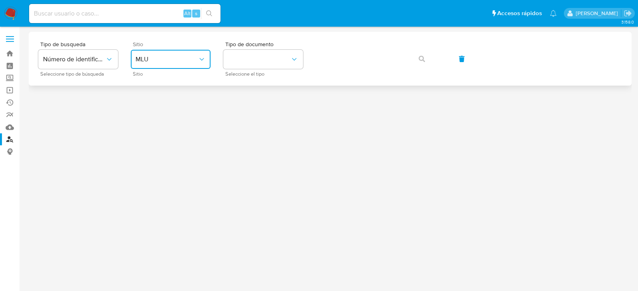
click at [184, 63] on span "MLU" at bounding box center [167, 59] width 62 height 8
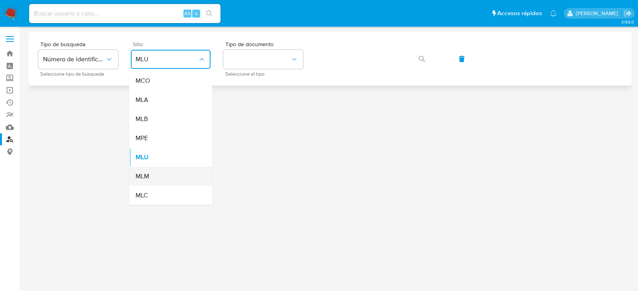
click at [151, 181] on div "MLM" at bounding box center [168, 176] width 65 height 19
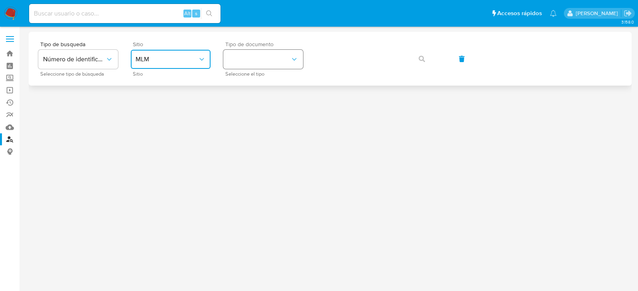
click at [255, 59] on button "identificationType" at bounding box center [263, 59] width 80 height 19
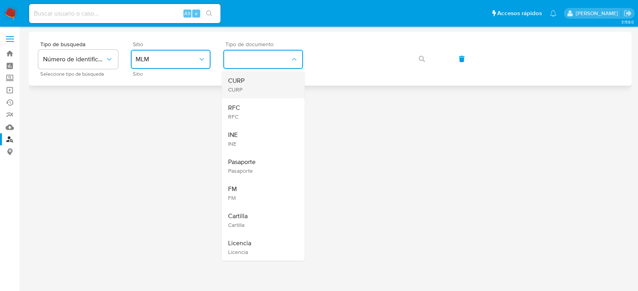
click at [257, 87] on div "CURP CURP" at bounding box center [260, 84] width 65 height 27
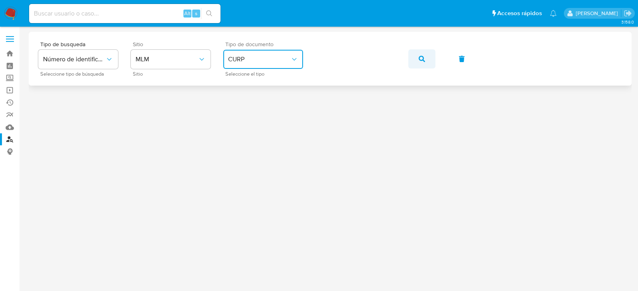
click at [420, 60] on icon "button" at bounding box center [422, 59] width 6 height 6
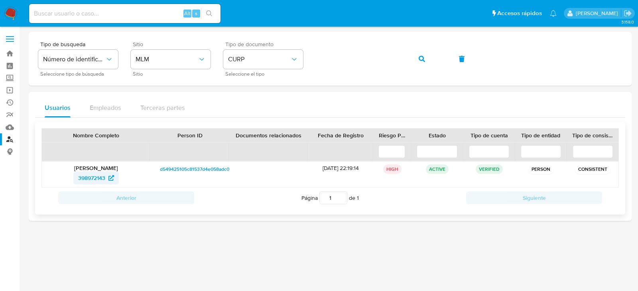
click at [85, 180] on span "398972143" at bounding box center [91, 178] width 27 height 13
click at [415, 61] on button "button" at bounding box center [421, 58] width 27 height 19
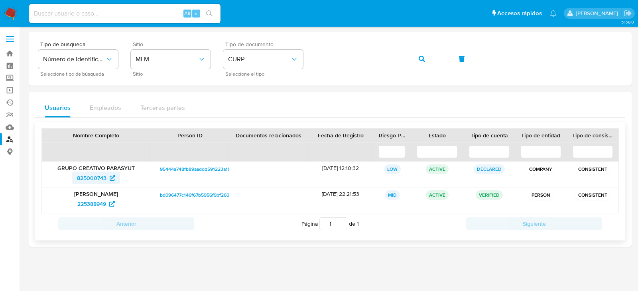
click at [89, 181] on span "825000743" at bounding box center [91, 178] width 29 height 13
click at [426, 63] on button "button" at bounding box center [421, 58] width 27 height 19
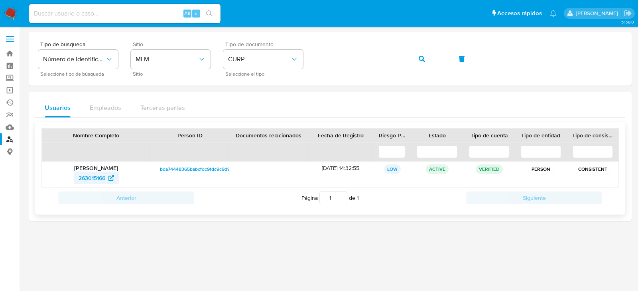
click at [99, 175] on span "263015166" at bounding box center [92, 178] width 27 height 13
click at [419, 61] on icon "button" at bounding box center [422, 59] width 6 height 6
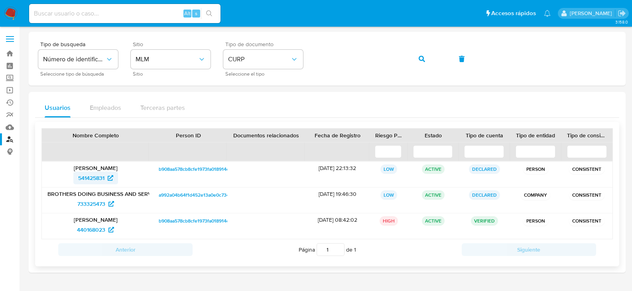
click at [79, 182] on span "541425831" at bounding box center [91, 178] width 26 height 13
click at [424, 62] on icon "button" at bounding box center [422, 59] width 6 height 6
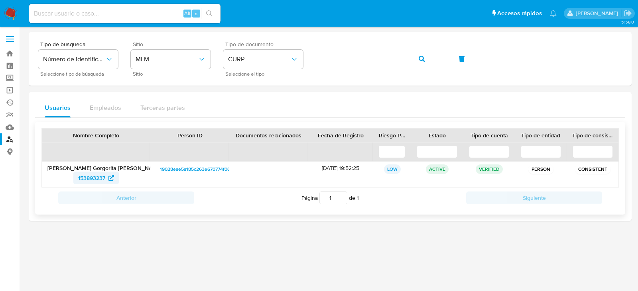
click at [88, 178] on span "153893237" at bounding box center [91, 178] width 27 height 13
click at [424, 61] on icon "button" at bounding box center [422, 59] width 6 height 6
click at [91, 181] on span "1372325075" at bounding box center [92, 178] width 30 height 13
click at [422, 57] on icon "button" at bounding box center [422, 59] width 6 height 6
click at [82, 179] on span "95770514" at bounding box center [92, 178] width 24 height 13
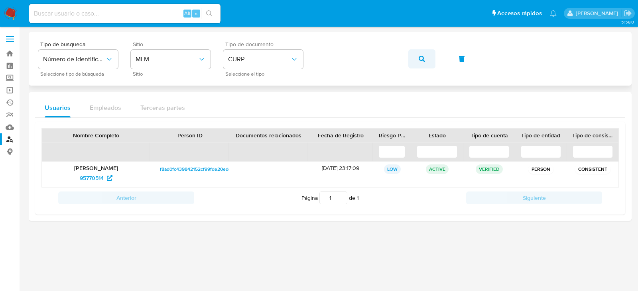
click at [419, 55] on span "button" at bounding box center [422, 59] width 6 height 18
click at [88, 176] on span "270204847" at bounding box center [91, 178] width 29 height 13
click at [430, 61] on button "button" at bounding box center [421, 58] width 27 height 19
click at [92, 178] on span "502091090" at bounding box center [91, 178] width 29 height 13
click at [424, 60] on icon "button" at bounding box center [422, 59] width 6 height 6
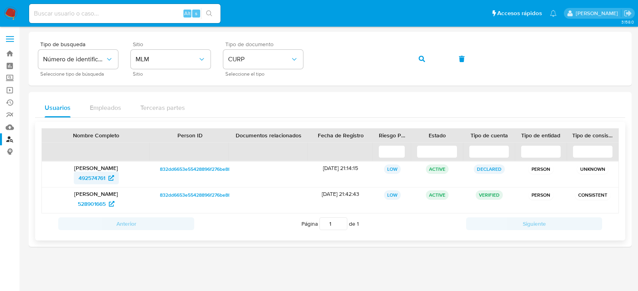
click at [90, 176] on span "492574761" at bounding box center [92, 178] width 27 height 13
click at [418, 58] on button "button" at bounding box center [421, 58] width 27 height 19
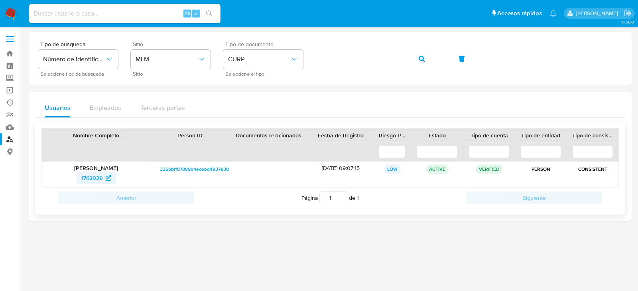
click at [91, 177] on span "1762029" at bounding box center [91, 178] width 21 height 13
click at [412, 59] on button "button" at bounding box center [421, 58] width 27 height 19
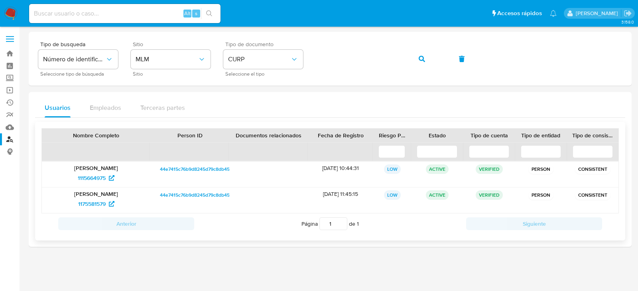
click at [87, 185] on div "Cornelius Neustaeter Unger 1115664975" at bounding box center [96, 175] width 108 height 26
click at [87, 183] on span "1115664975" at bounding box center [92, 178] width 28 height 13
click at [430, 58] on button "button" at bounding box center [421, 58] width 27 height 19
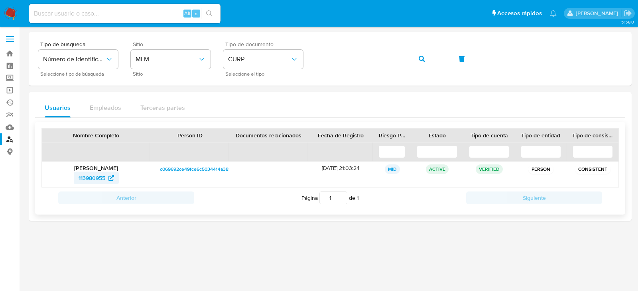
click at [97, 181] on span "113980955" at bounding box center [92, 178] width 27 height 13
click at [428, 59] on button "button" at bounding box center [421, 58] width 27 height 19
click at [96, 182] on span "98778050" at bounding box center [92, 178] width 26 height 13
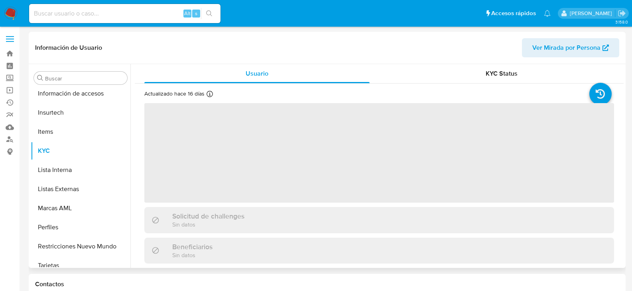
scroll to position [337, 0]
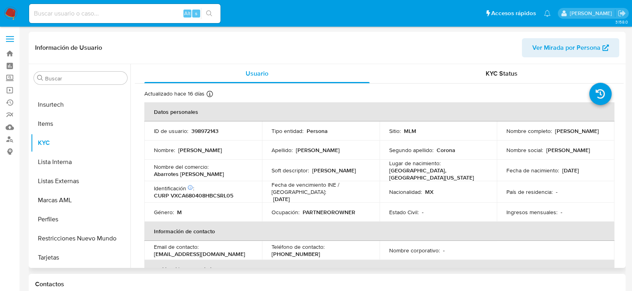
select select "10"
click at [320, 251] on p "(686) 5693430" at bounding box center [295, 254] width 49 height 7
copy p "5693430"
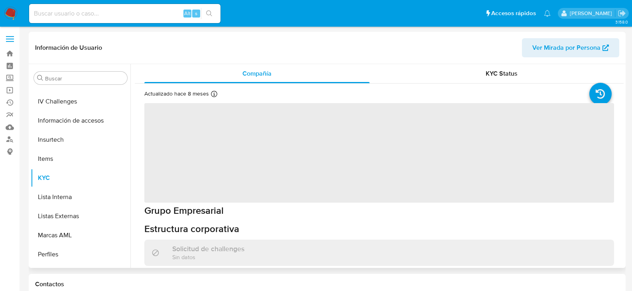
scroll to position [337, 0]
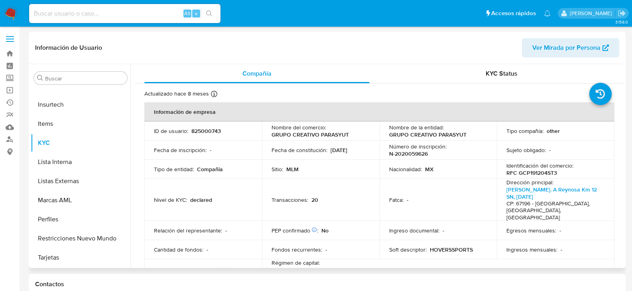
select select "10"
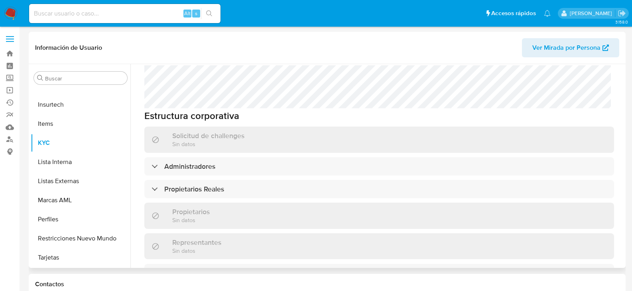
scroll to position [478, 0]
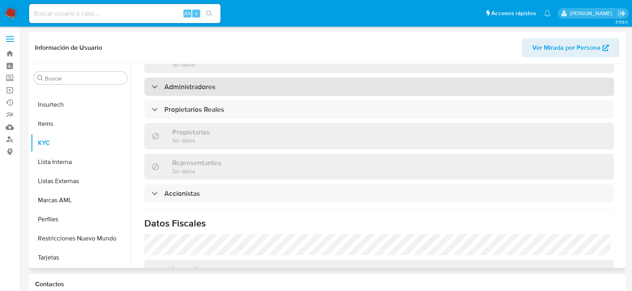
click at [206, 83] on h3 "Administradores" at bounding box center [189, 87] width 51 height 9
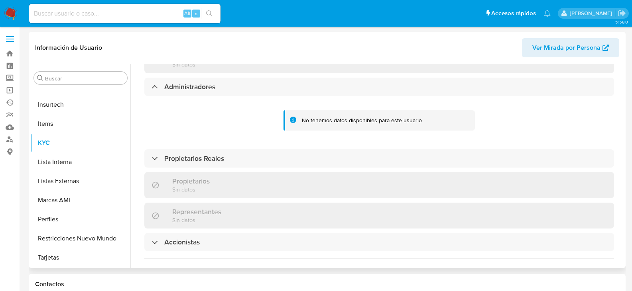
click at [281, 156] on div "Información de empresa ID de usuario : 825000743 Nombre del comercio : GRUPO CR…" at bounding box center [379, 35] width 470 height 823
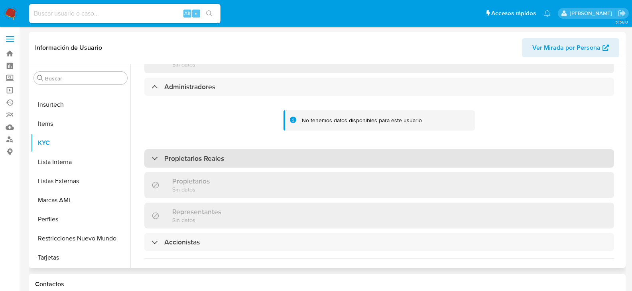
click at [278, 149] on div "Propietarios Reales" at bounding box center [379, 158] width 470 height 18
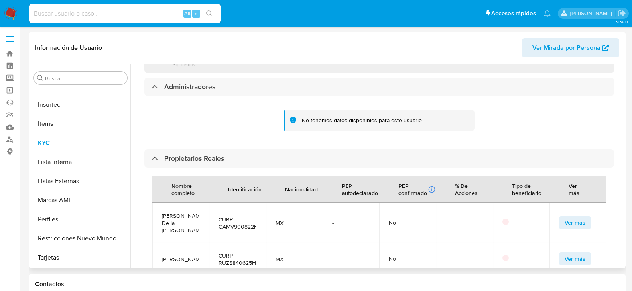
click at [576, 217] on span "Ver más" at bounding box center [574, 222] width 21 height 11
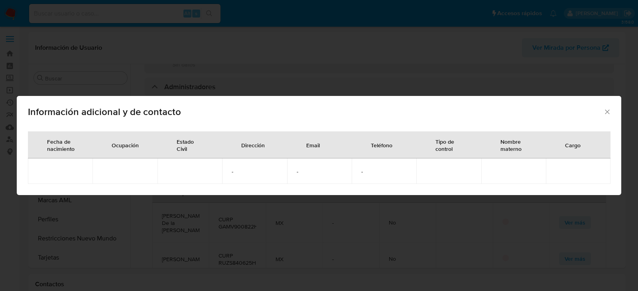
click at [609, 110] on icon "Cerrar" at bounding box center [607, 112] width 8 height 8
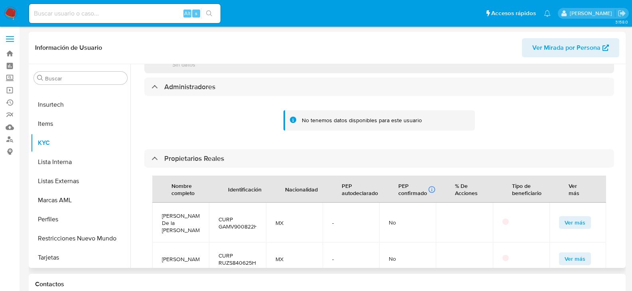
click at [574, 253] on span "Ver más" at bounding box center [574, 258] width 21 height 11
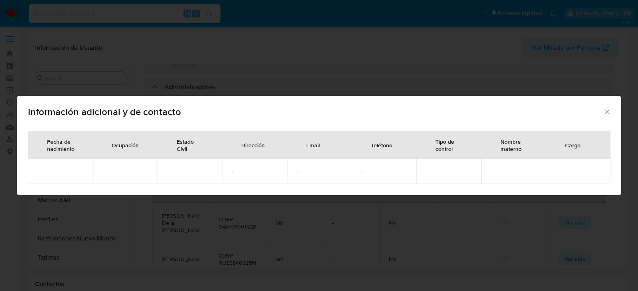
click at [607, 113] on icon "Cerrar" at bounding box center [607, 112] width 8 height 8
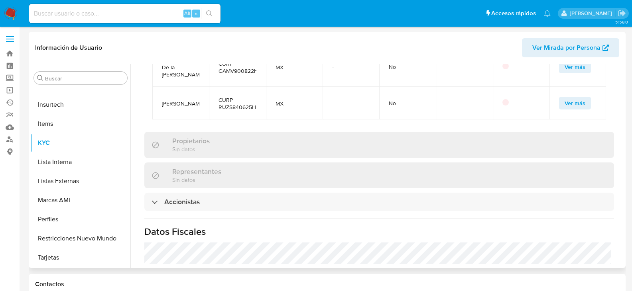
scroll to position [638, 0]
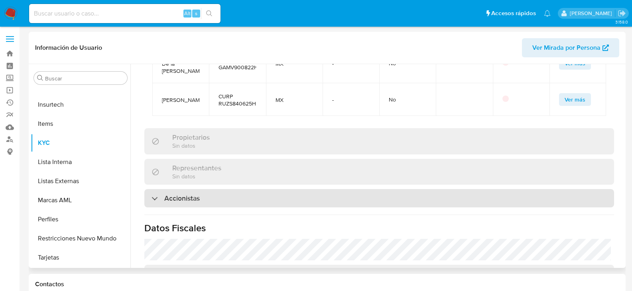
click at [184, 190] on div "Accionistas" at bounding box center [379, 198] width 470 height 18
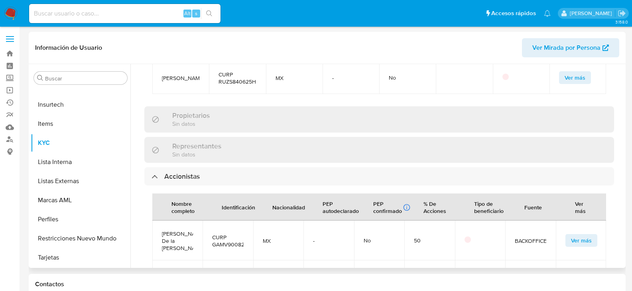
scroll to position [678, 0]
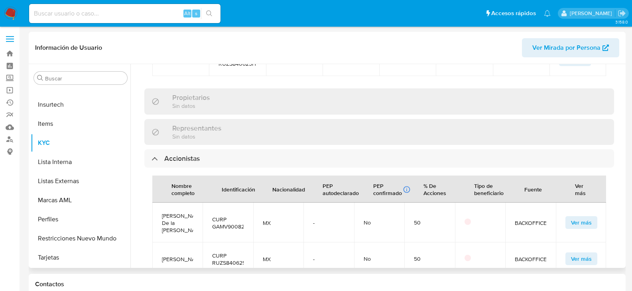
click at [571, 217] on span "Ver más" at bounding box center [581, 222] width 21 height 11
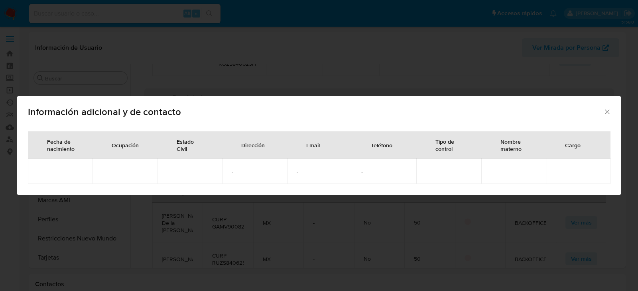
click at [611, 112] on icon "Cerrar" at bounding box center [607, 112] width 8 height 8
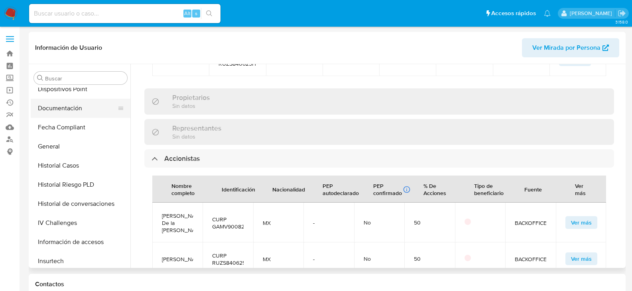
scroll to position [138, 0]
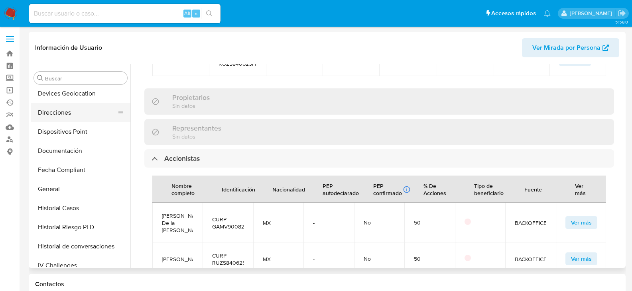
click at [73, 114] on button "Direcciones" at bounding box center [77, 112] width 93 height 19
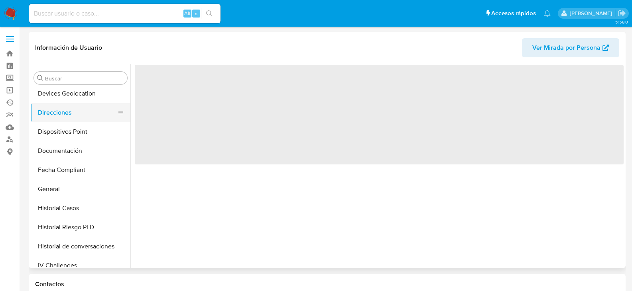
scroll to position [0, 0]
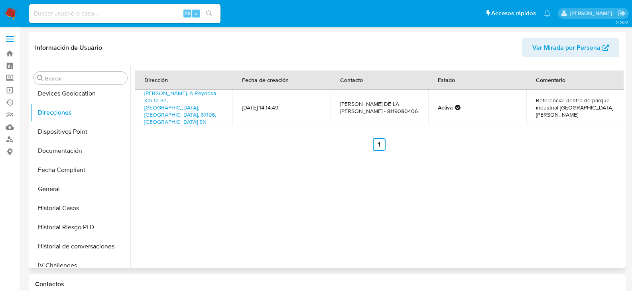
click at [363, 110] on td "[PERSON_NAME] DE LA [PERSON_NAME] - 8119080406" at bounding box center [379, 108] width 98 height 36
copy td "8119080406"
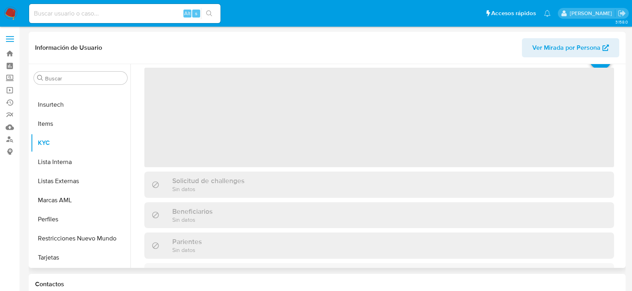
scroll to position [40, 0]
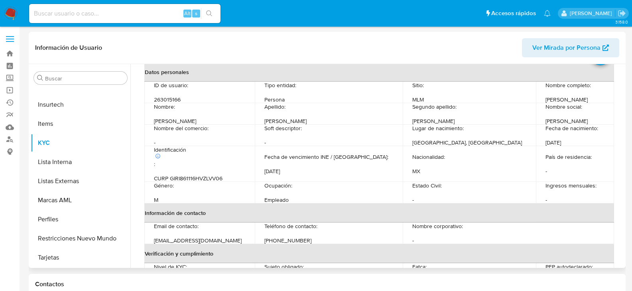
select select "10"
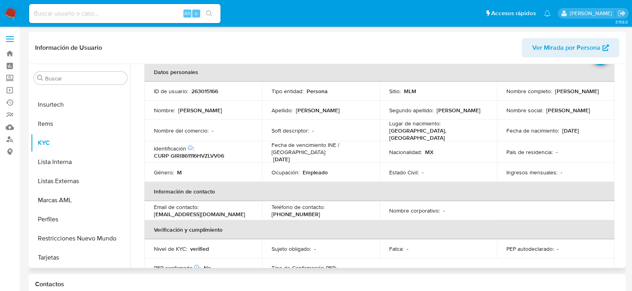
click at [320, 211] on p "[PHONE_NUMBER]" at bounding box center [295, 214] width 49 height 7
copy p "33610421"
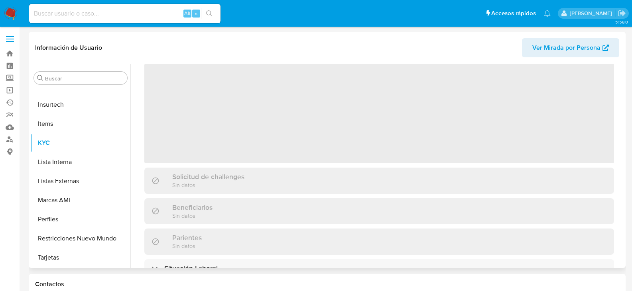
scroll to position [40, 0]
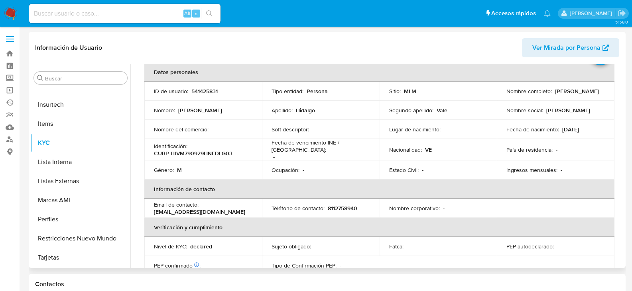
select select "10"
click at [334, 206] on p "8112758940" at bounding box center [342, 208] width 29 height 7
click at [343, 205] on p "8112758940" at bounding box center [342, 208] width 29 height 7
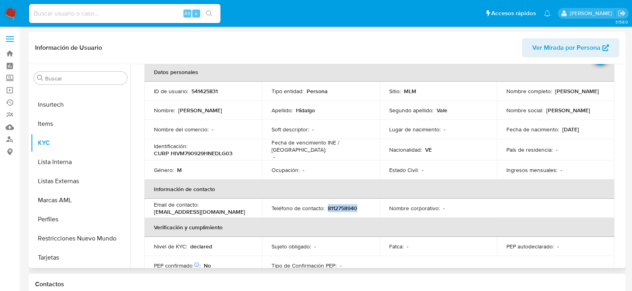
click at [343, 205] on p "8112758940" at bounding box center [342, 208] width 29 height 7
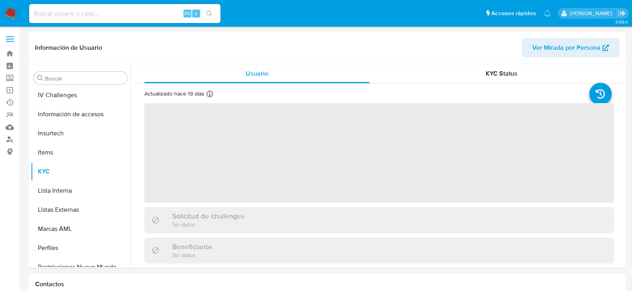
scroll to position [337, 0]
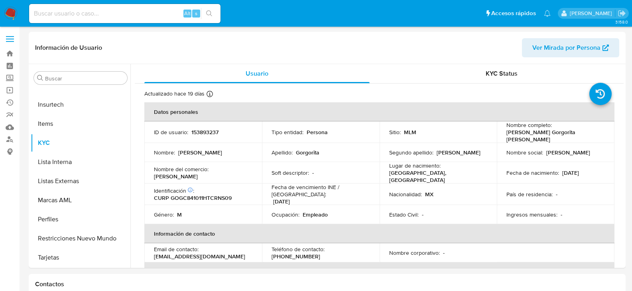
select select "10"
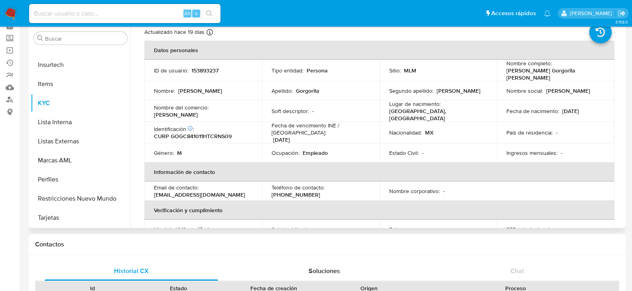
scroll to position [40, 0]
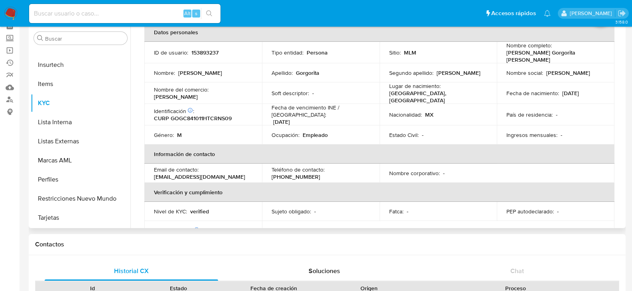
click at [320, 173] on p "(993) 4620740" at bounding box center [295, 176] width 49 height 7
copy p "4620740"
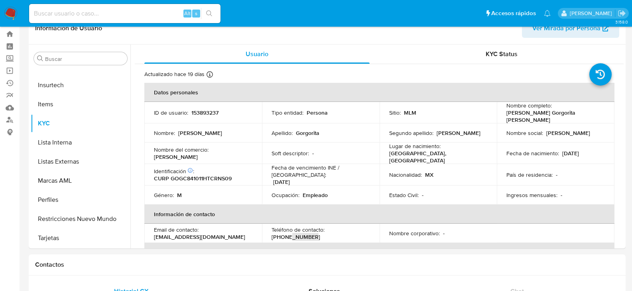
scroll to position [0, 0]
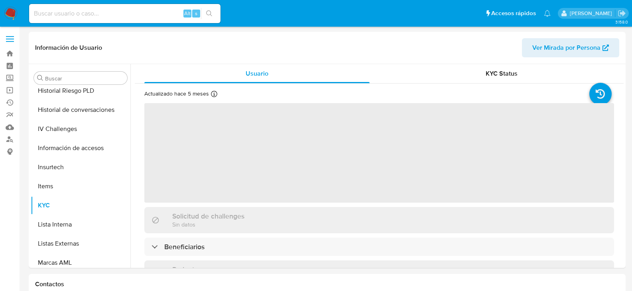
scroll to position [337, 0]
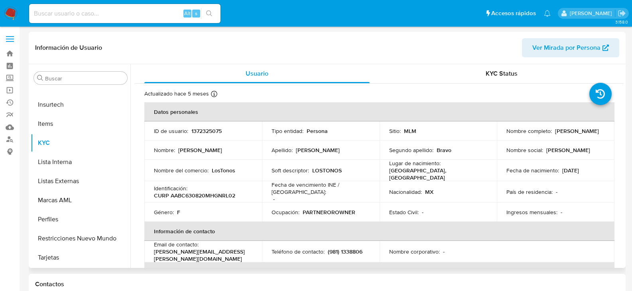
select select "10"
click at [352, 248] on p "(981) 1338806" at bounding box center [345, 251] width 35 height 7
copy p "1338806"
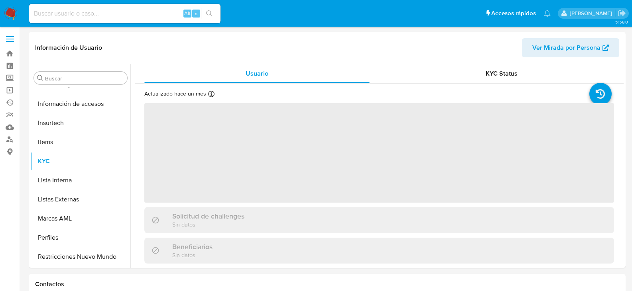
scroll to position [337, 0]
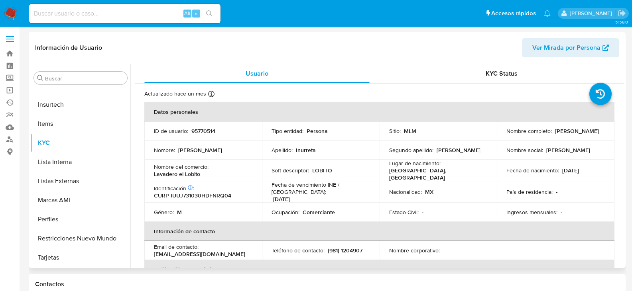
select select "10"
click at [352, 247] on p "(981) 1204907" at bounding box center [345, 250] width 35 height 7
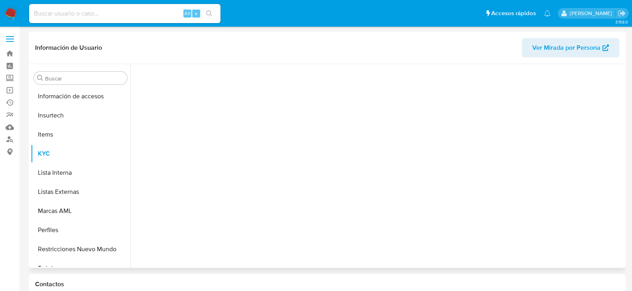
scroll to position [337, 0]
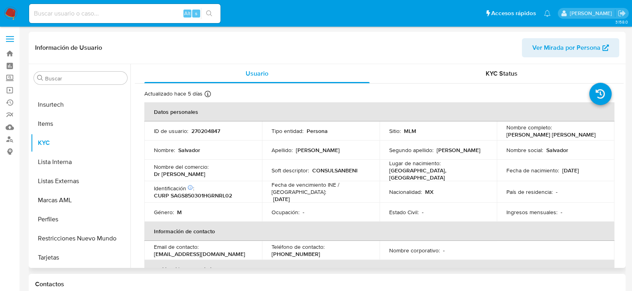
select select "10"
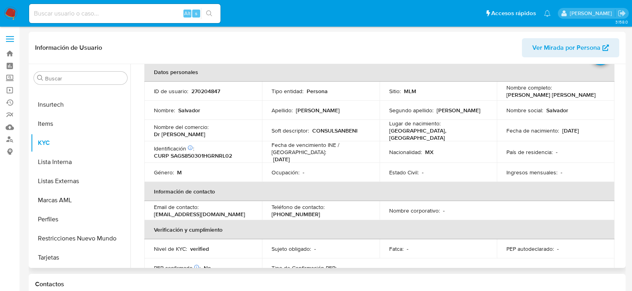
click at [320, 211] on p "(443) 3951536" at bounding box center [295, 214] width 49 height 7
copy p "3951536"
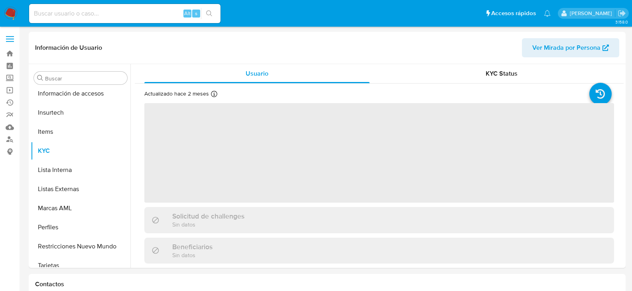
scroll to position [337, 0]
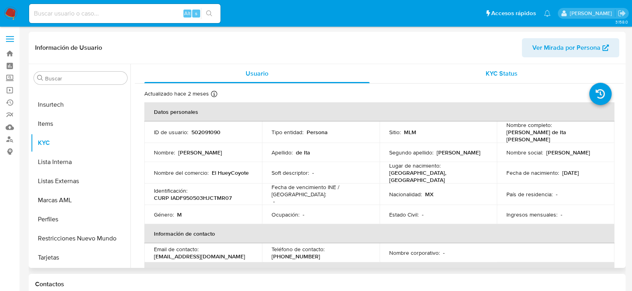
select select "10"
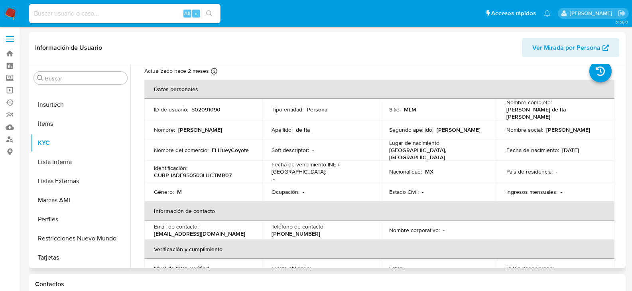
scroll to position [40, 0]
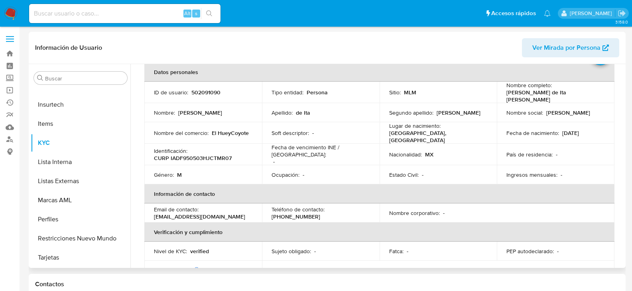
click at [320, 213] on p "[PHONE_NUMBER]" at bounding box center [295, 216] width 49 height 7
copy p "4769457"
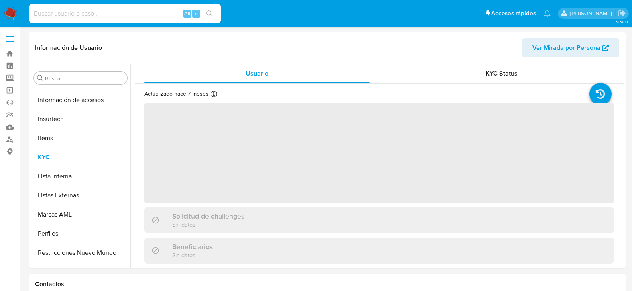
scroll to position [337, 0]
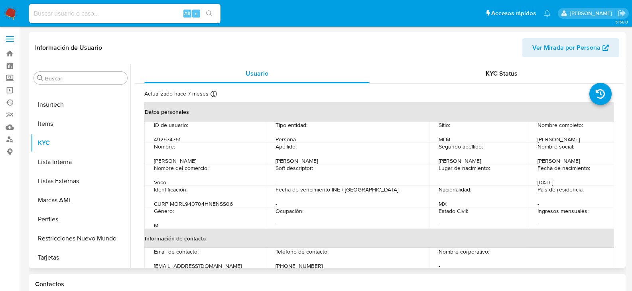
select select "10"
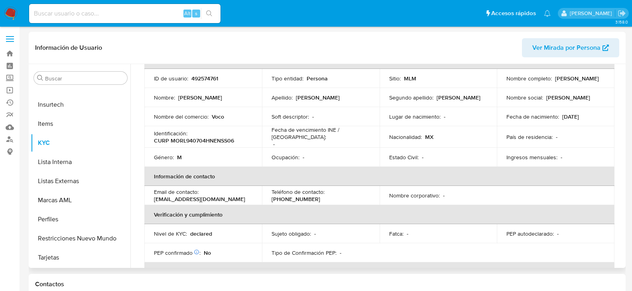
scroll to position [80, 0]
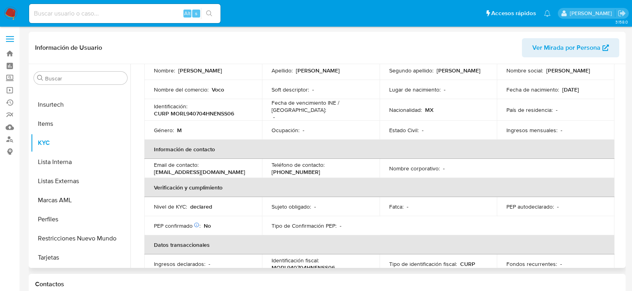
click at [320, 169] on p "(662) 9377843" at bounding box center [295, 172] width 49 height 7
copy p "9377843"
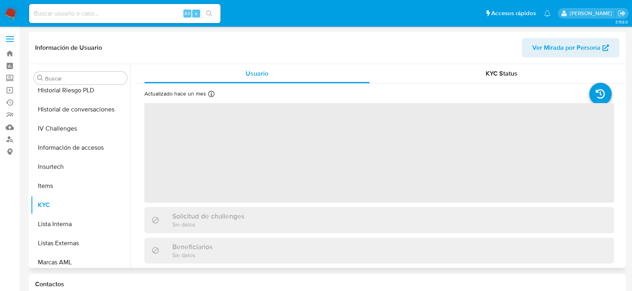
scroll to position [337, 0]
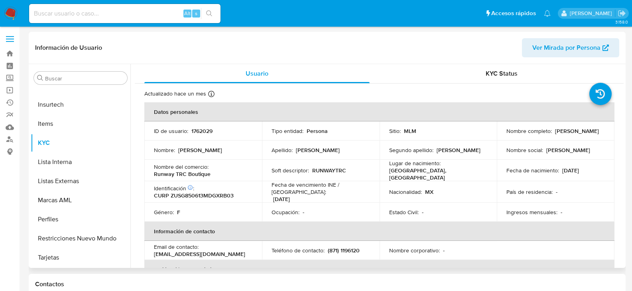
select select "10"
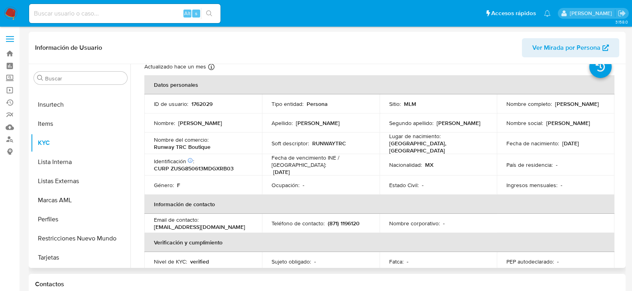
scroll to position [40, 0]
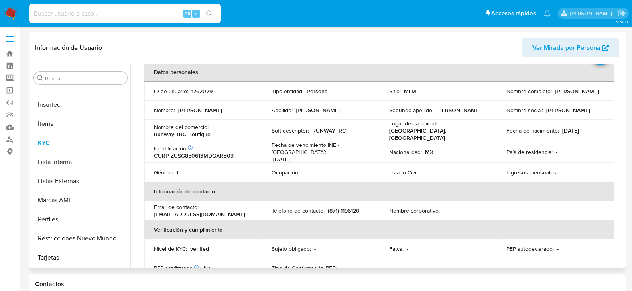
click at [348, 207] on p "(871) 1196120" at bounding box center [344, 210] width 32 height 7
copy p "1196120"
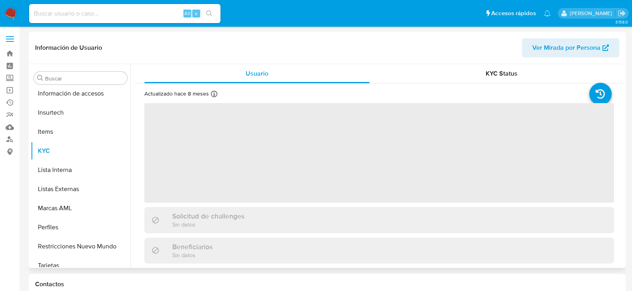
scroll to position [337, 0]
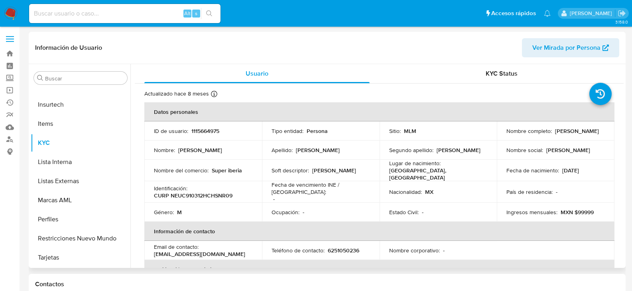
select select "10"
click at [350, 247] on p "6251050236" at bounding box center [343, 250] width 31 height 7
copy p "6251050236"
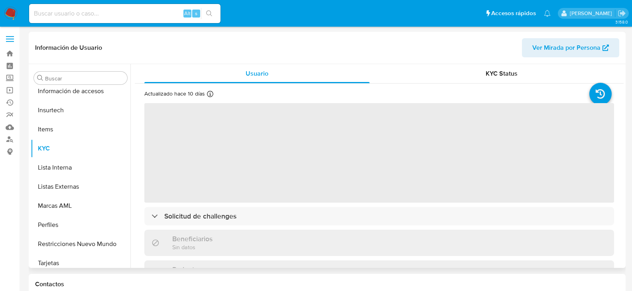
scroll to position [337, 0]
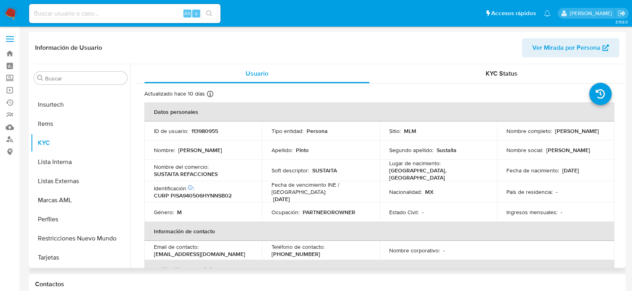
select select "10"
click at [320, 251] on p "[PHONE_NUMBER]" at bounding box center [295, 254] width 49 height 7
copy p "4164745"
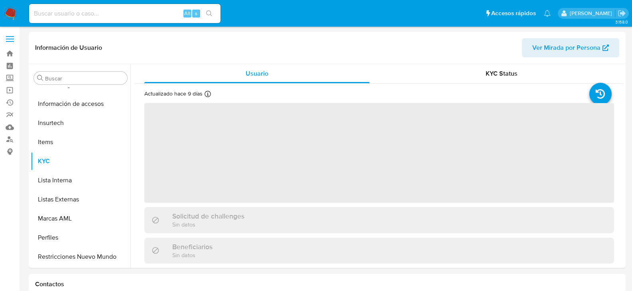
scroll to position [337, 0]
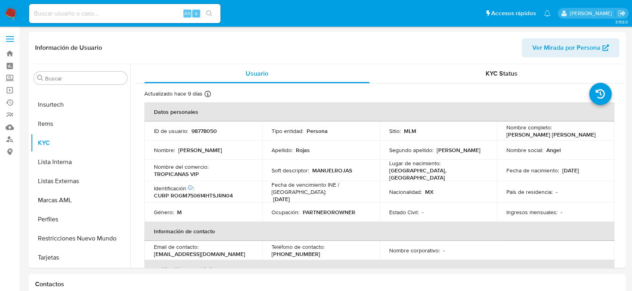
select select "10"
click at [320, 251] on p "[PHONE_NUMBER]" at bounding box center [295, 254] width 49 height 7
copy p "2811828"
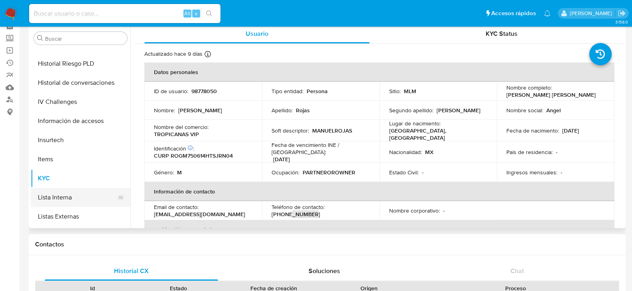
scroll to position [257, 0]
